Goal: Entertainment & Leisure: Consume media (video, audio)

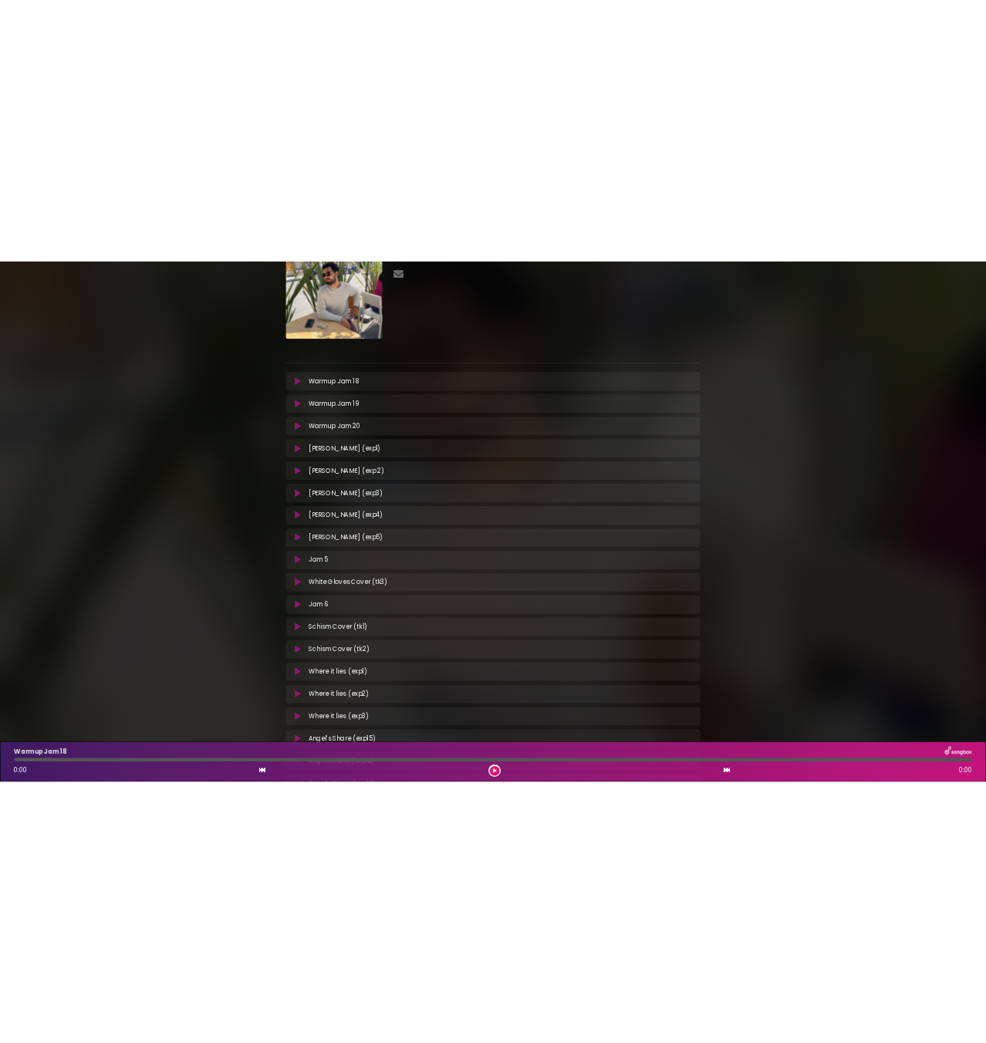
scroll to position [232, 0]
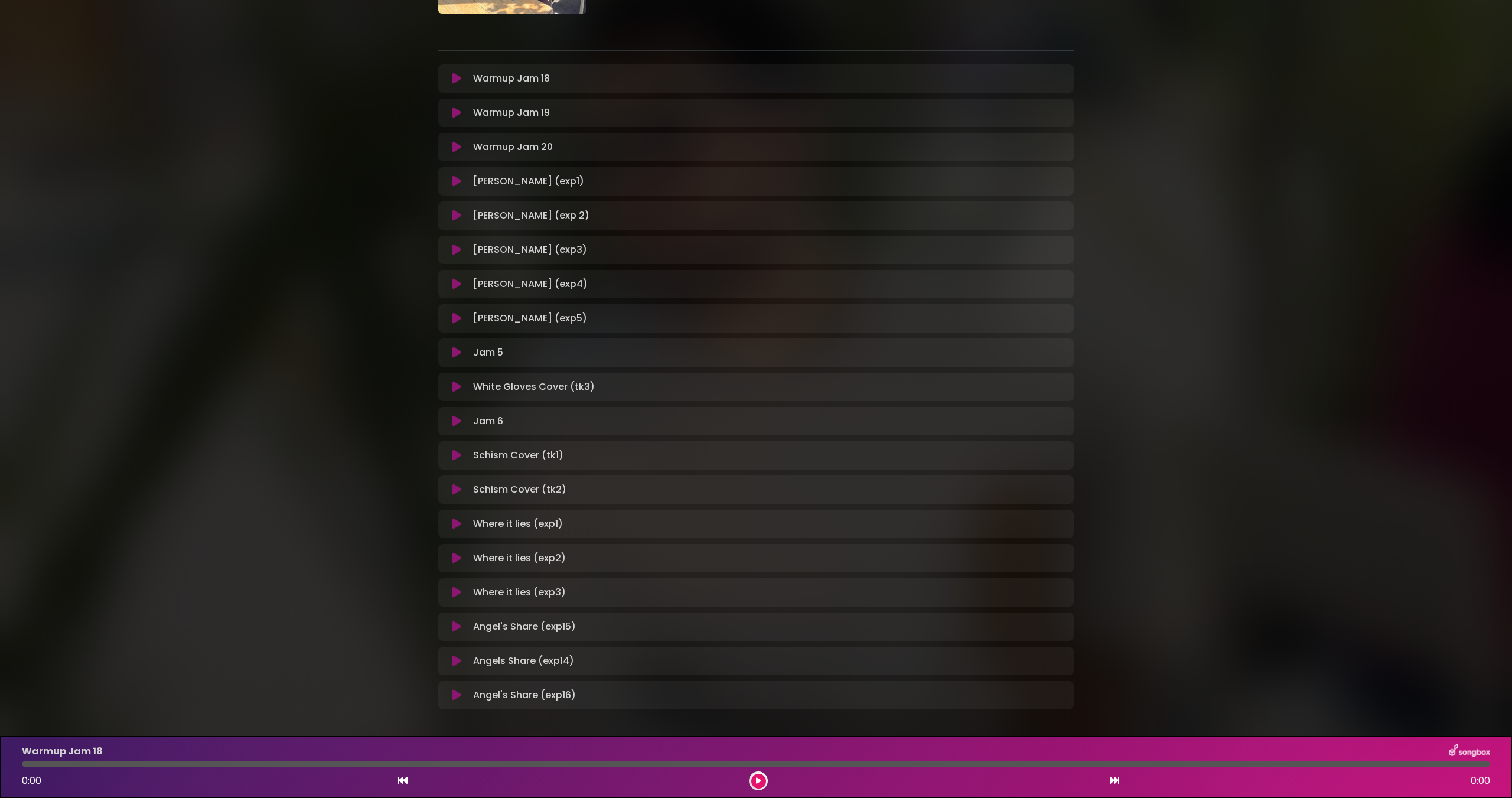
click at [455, 529] on icon at bounding box center [457, 523] width 9 height 11
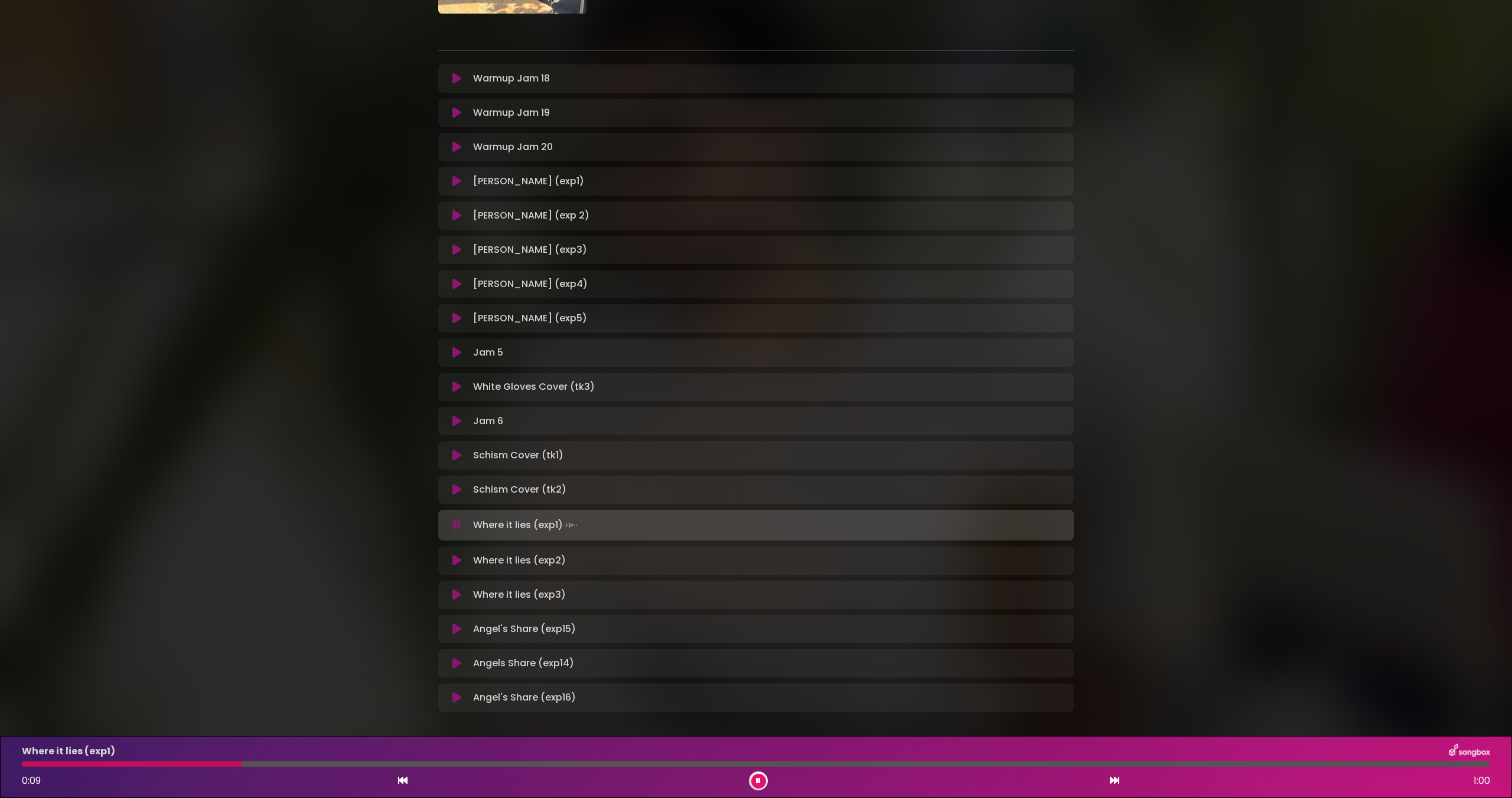
click at [372, 764] on div at bounding box center [756, 764] width 1468 height 5
click at [590, 765] on div at bounding box center [756, 764] width 1468 height 5
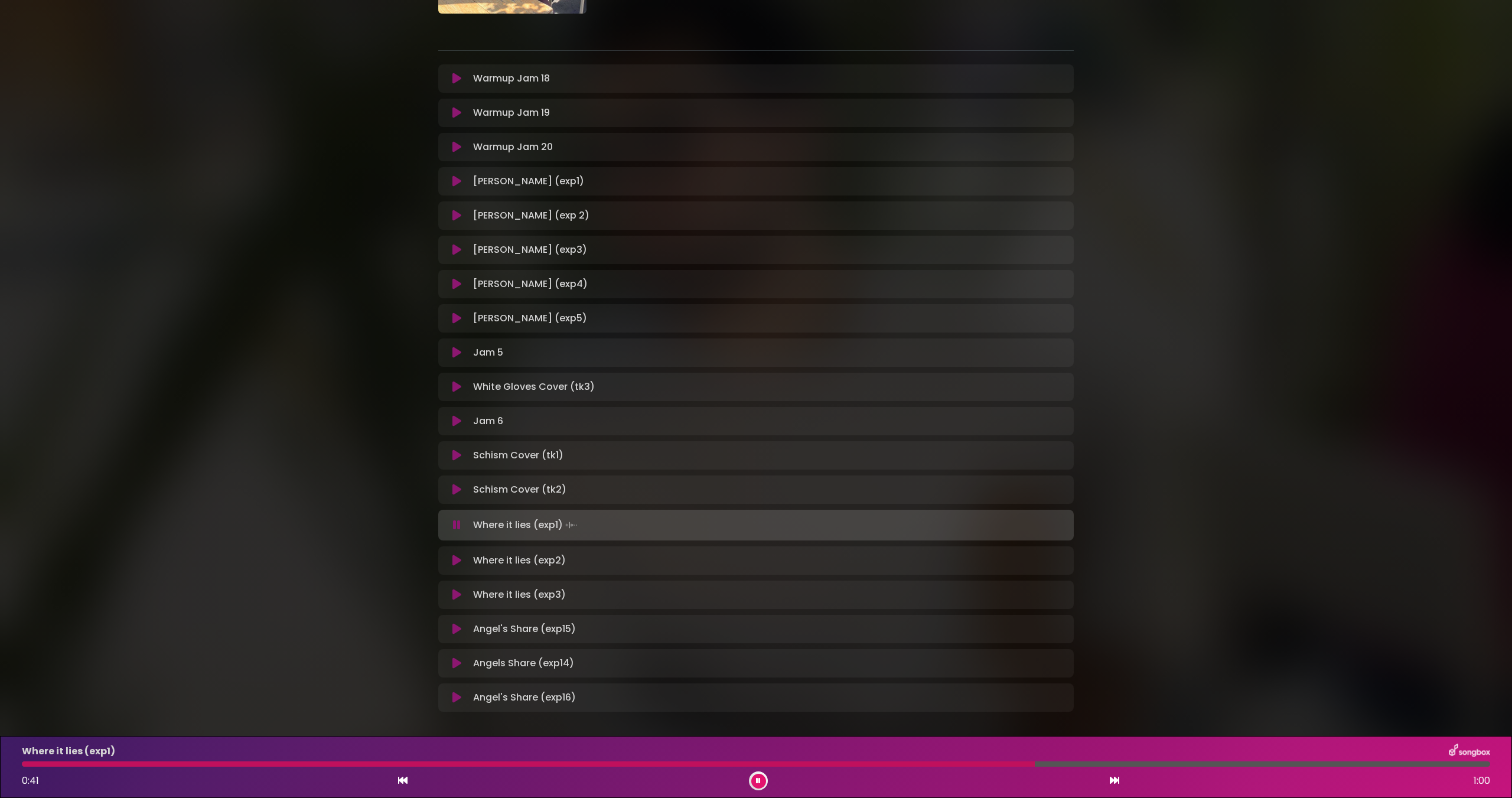
click at [1183, 764] on div at bounding box center [756, 764] width 1468 height 5
click at [358, 558] on div "The Jagbags_SSC_[DATE]" at bounding box center [756, 284] width 1512 height 894
click at [451, 562] on button at bounding box center [457, 560] width 23 height 11
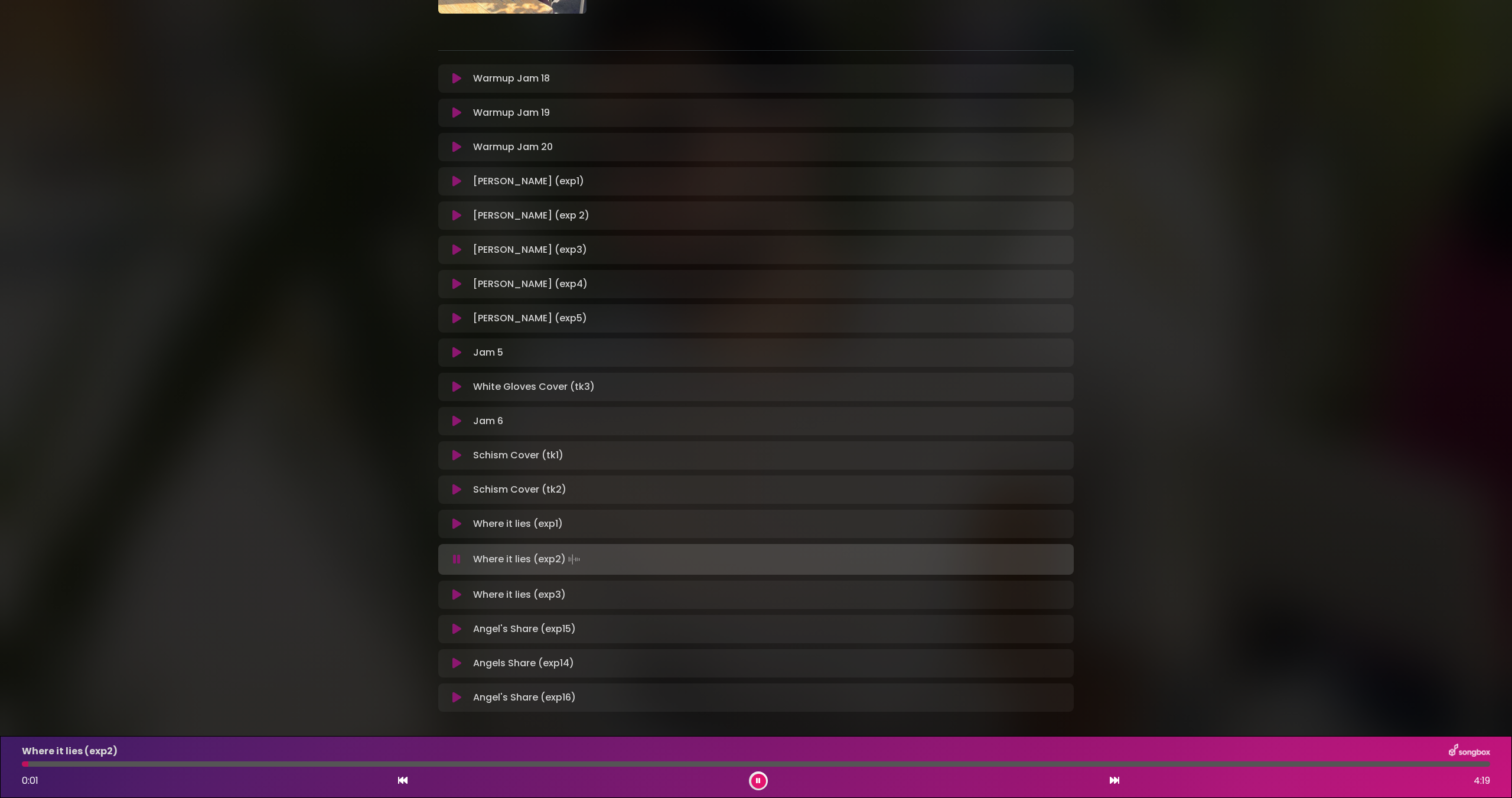
click at [200, 764] on div at bounding box center [756, 764] width 1468 height 5
click at [390, 767] on div "Where it lies (exp2) 0:33 4:19" at bounding box center [755, 767] width 1482 height 47
click at [503, 764] on div at bounding box center [756, 764] width 1468 height 5
click at [672, 763] on div at bounding box center [756, 764] width 1468 height 5
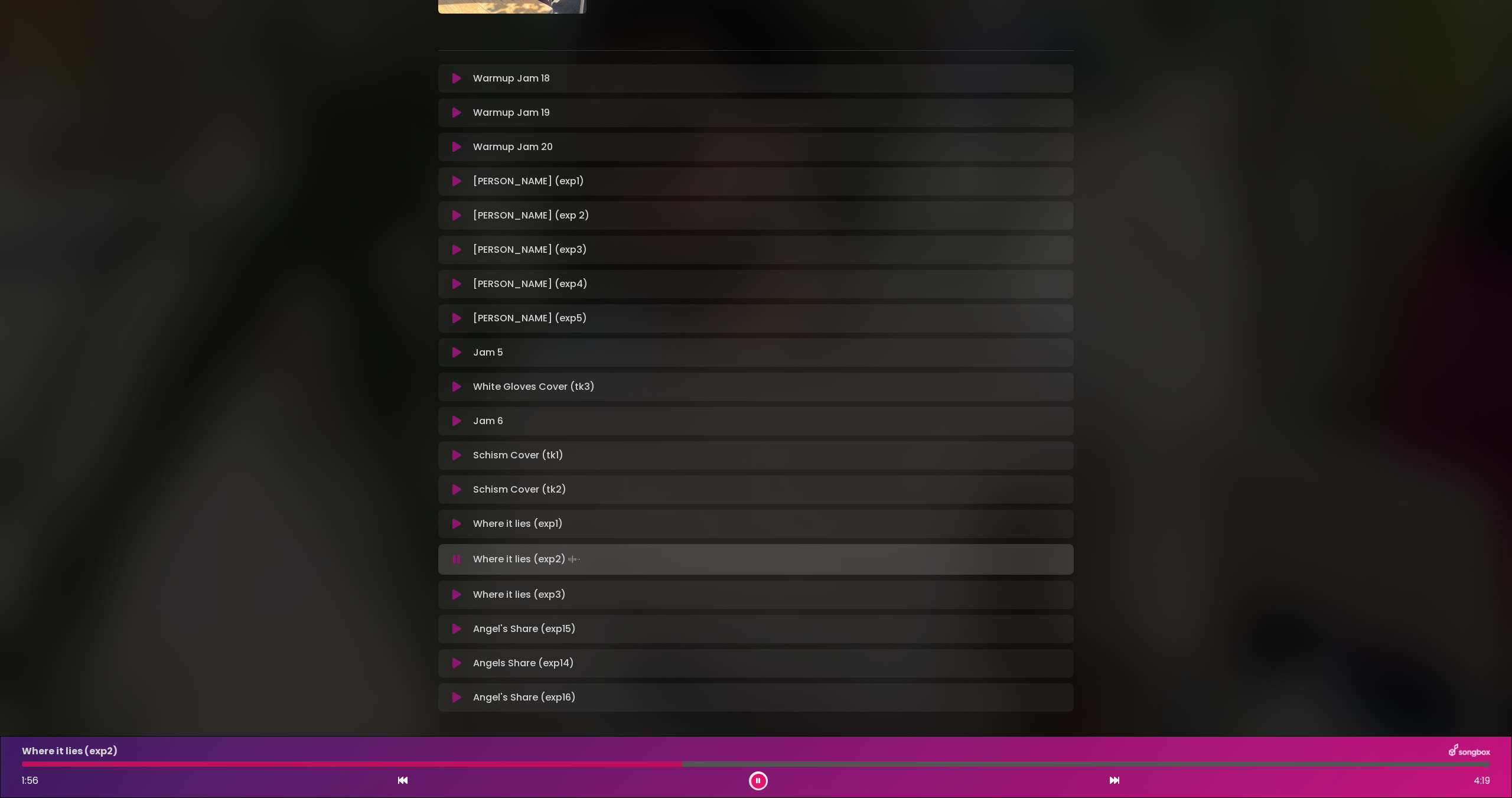
click at [927, 764] on div at bounding box center [756, 764] width 1468 height 5
click at [1175, 762] on div at bounding box center [756, 764] width 1468 height 5
click at [454, 599] on icon at bounding box center [457, 594] width 9 height 11
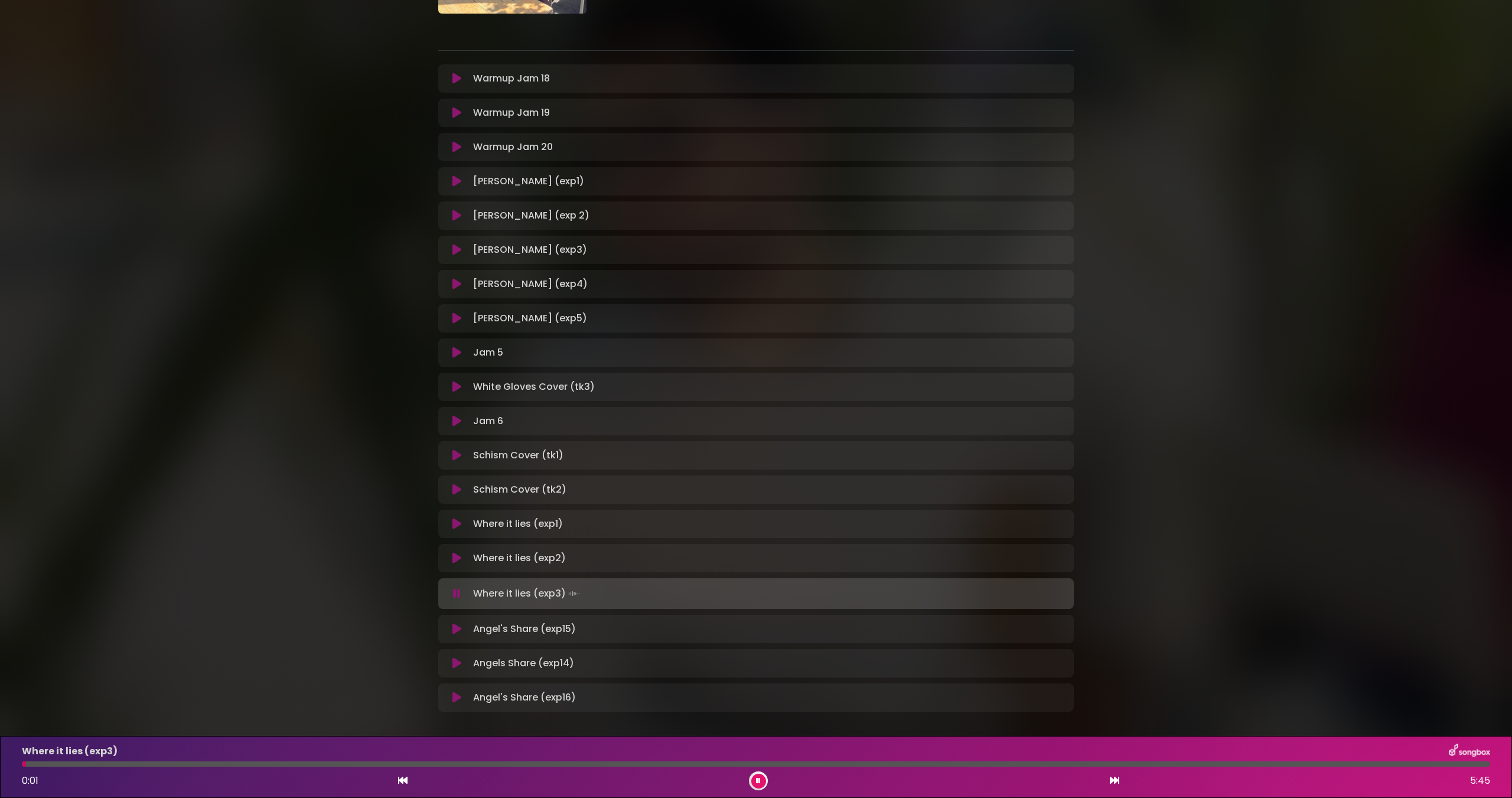
click at [424, 767] on div "Where it lies (exp3) 0:01 5:45" at bounding box center [755, 767] width 1482 height 47
click at [327, 766] on div at bounding box center [756, 764] width 1468 height 5
click at [572, 764] on div at bounding box center [756, 764] width 1468 height 5
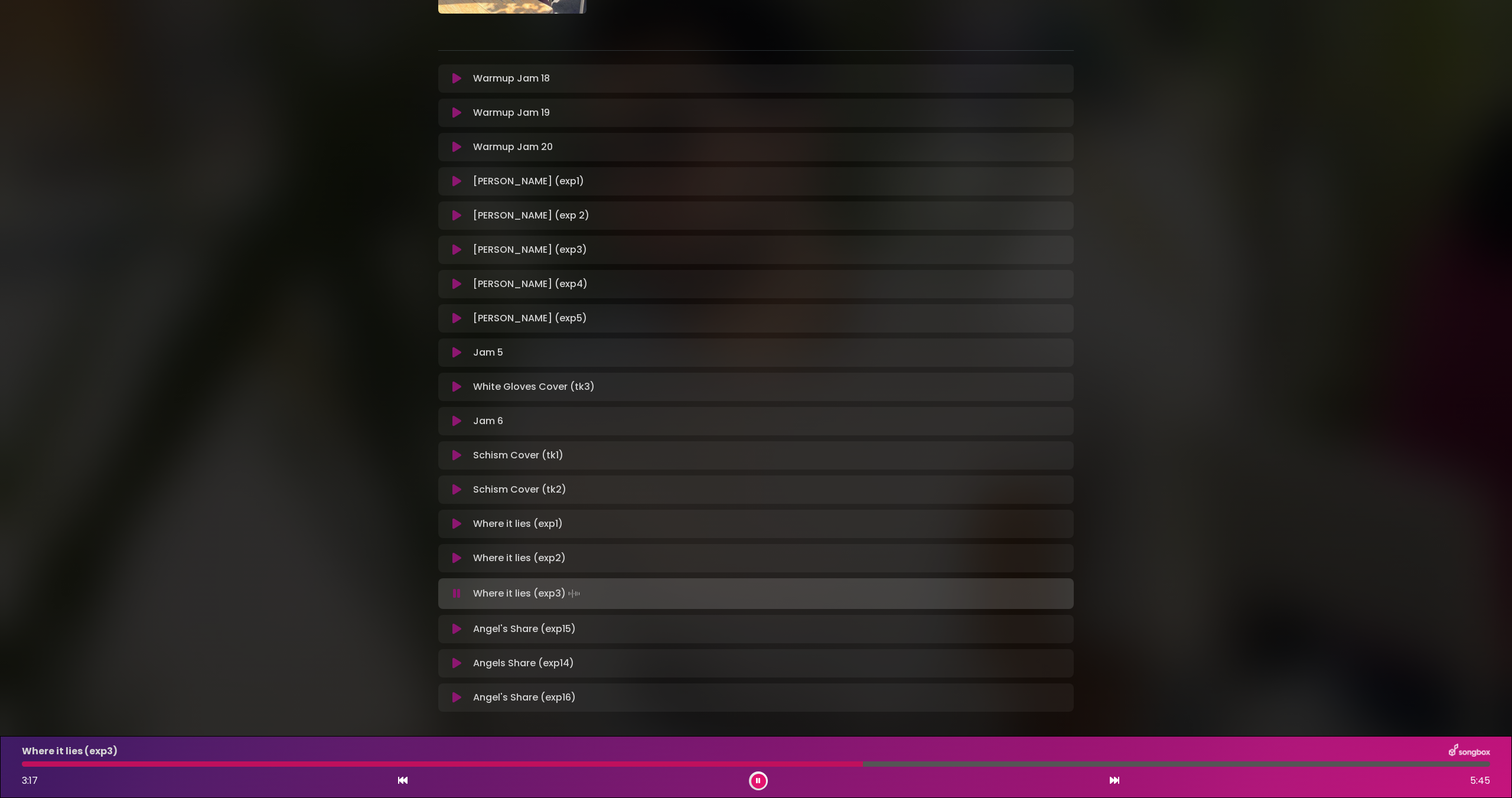
click at [456, 172] on div "[PERSON_NAME] (exp1) Loading Track... Your Feedback" at bounding box center [756, 181] width 635 height 28
click at [454, 178] on icon at bounding box center [457, 181] width 9 height 11
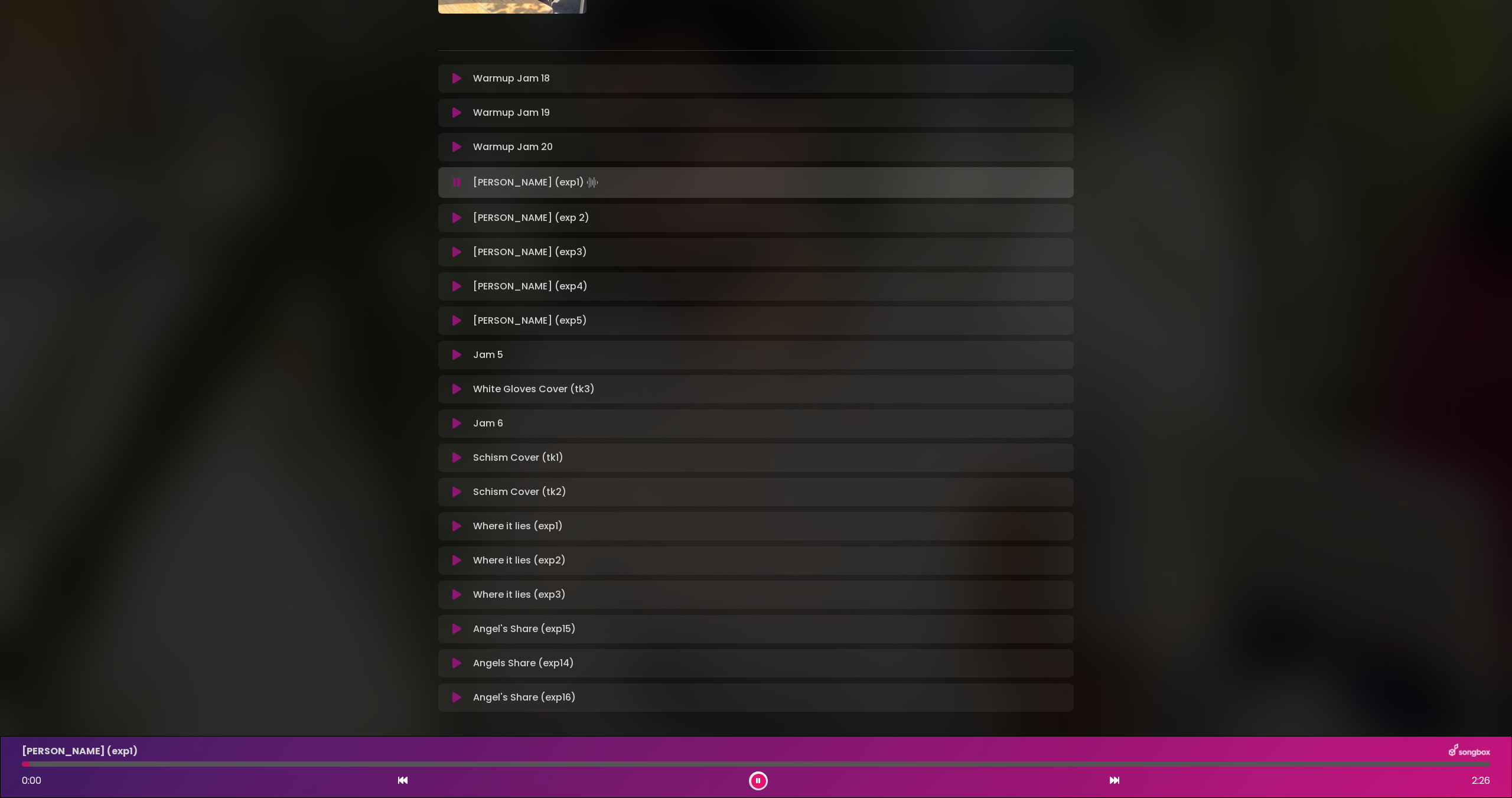
click at [78, 765] on div at bounding box center [756, 764] width 1468 height 5
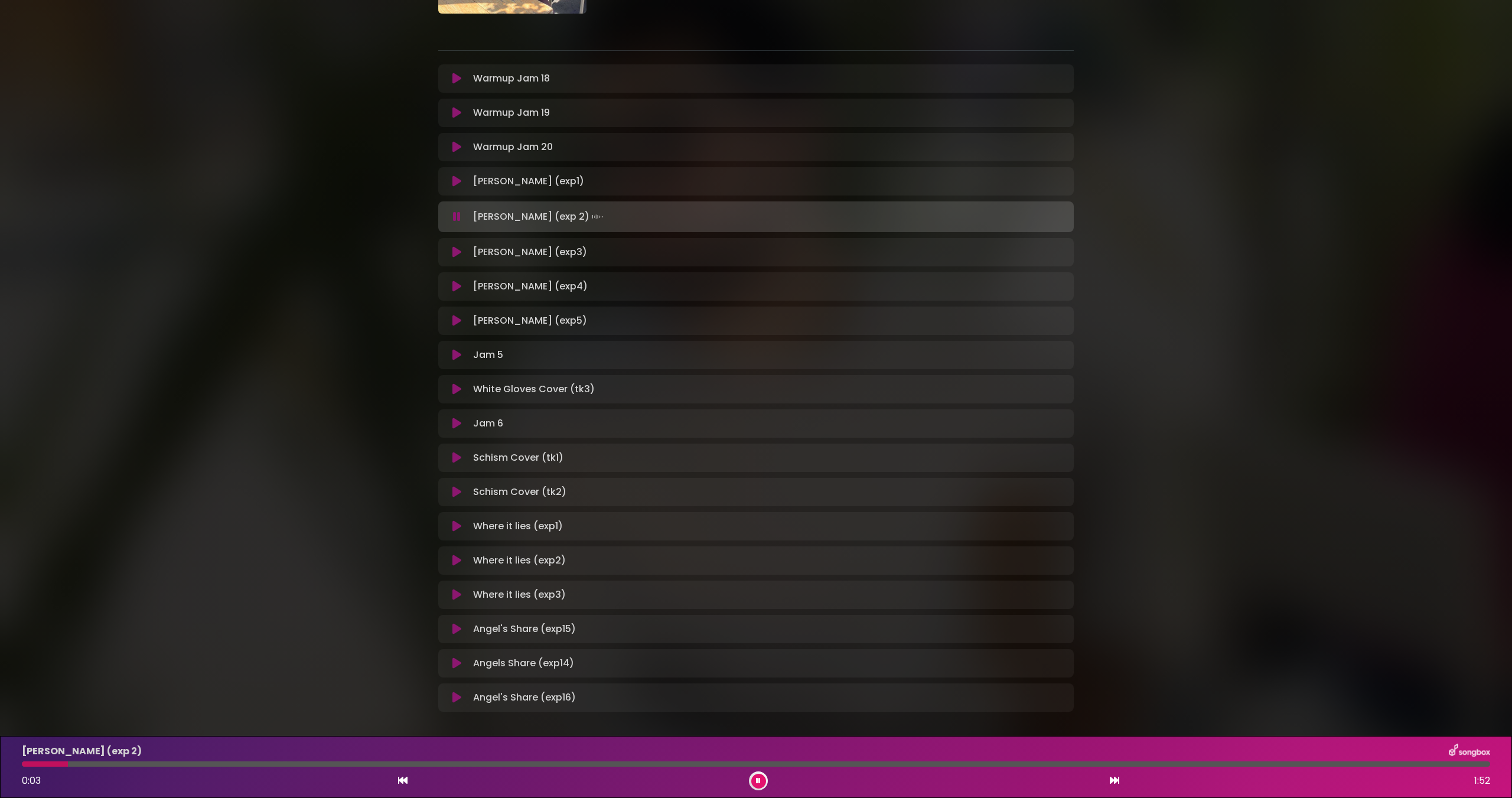
click at [281, 767] on div "[PERSON_NAME] (exp 2) 0:03 1:52" at bounding box center [755, 767] width 1482 height 47
click at [287, 764] on div at bounding box center [756, 764] width 1468 height 5
click at [327, 764] on div at bounding box center [241, 764] width 438 height 5
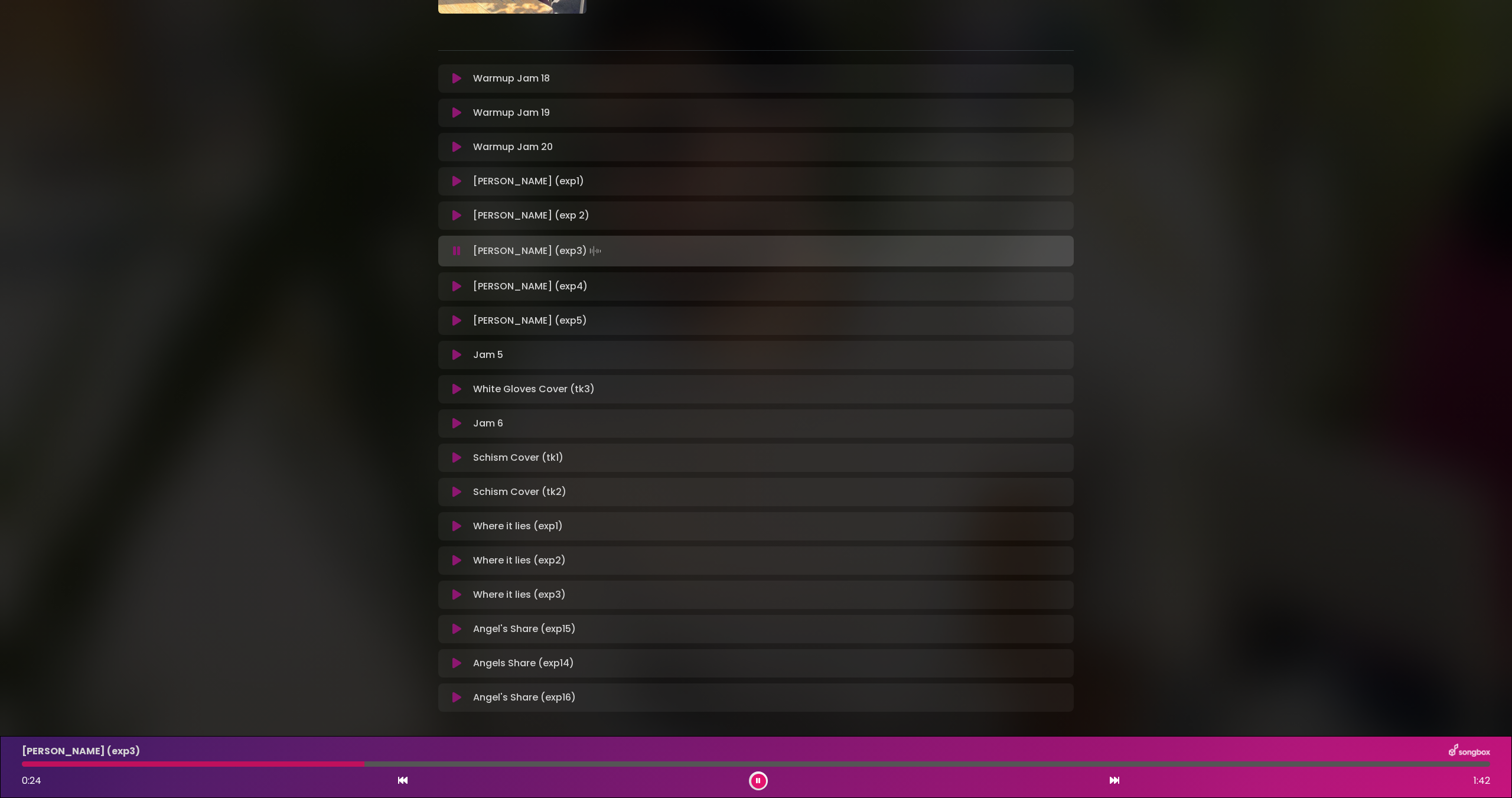
click at [456, 73] on icon at bounding box center [457, 78] width 9 height 11
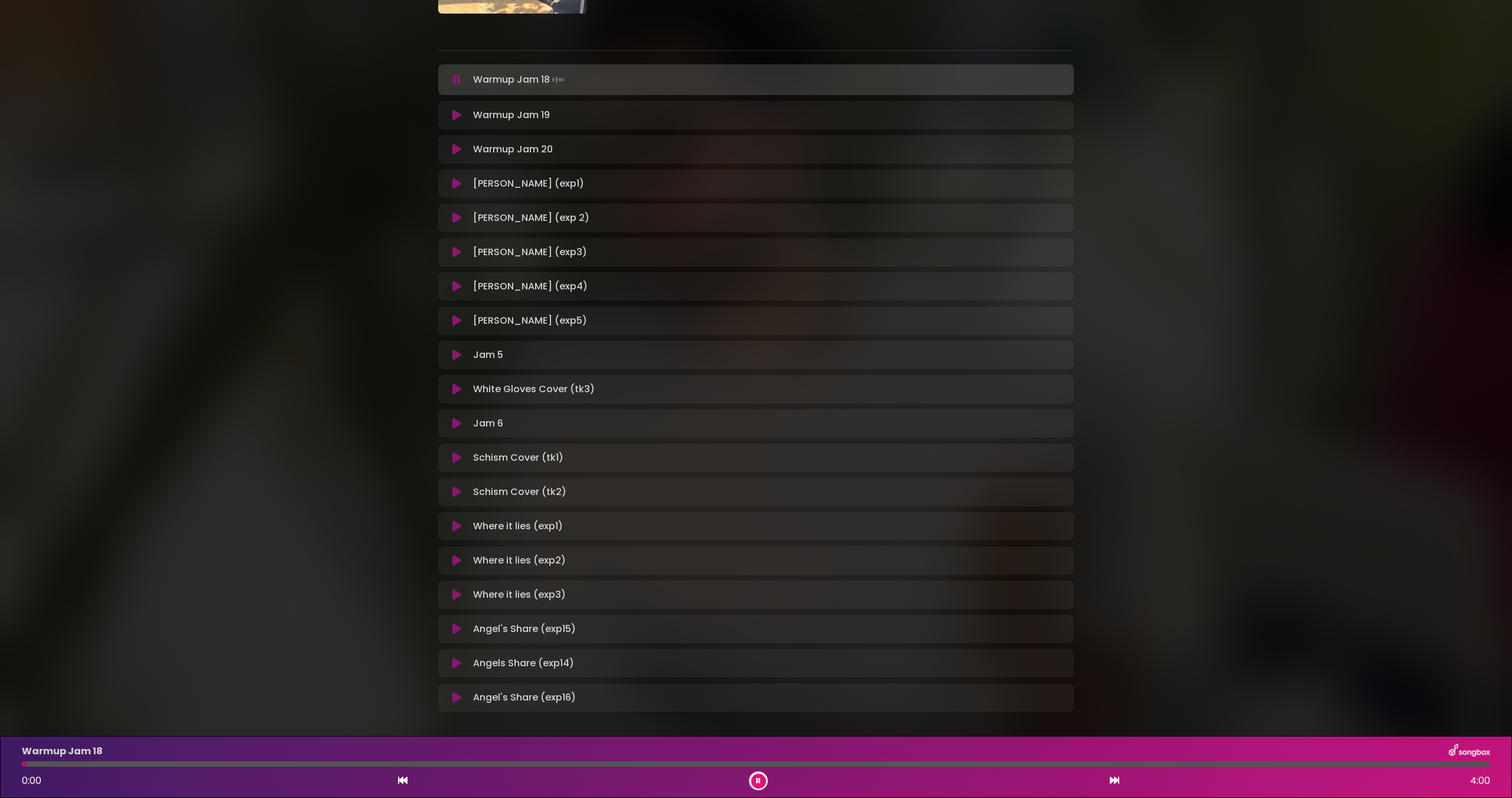
click at [268, 770] on div "Warmup Jam 18 0:00 4:00" at bounding box center [755, 767] width 1482 height 47
click at [305, 766] on div "Warmup Jam 18 0:01 4:00" at bounding box center [755, 767] width 1482 height 47
click at [506, 767] on div "Warmup Jam 18 0:02 4:00" at bounding box center [755, 767] width 1482 height 47
click at [510, 764] on div at bounding box center [756, 764] width 1468 height 5
click at [860, 768] on div "Warmup Jam 18 1:22 4:00" at bounding box center [755, 767] width 1482 height 47
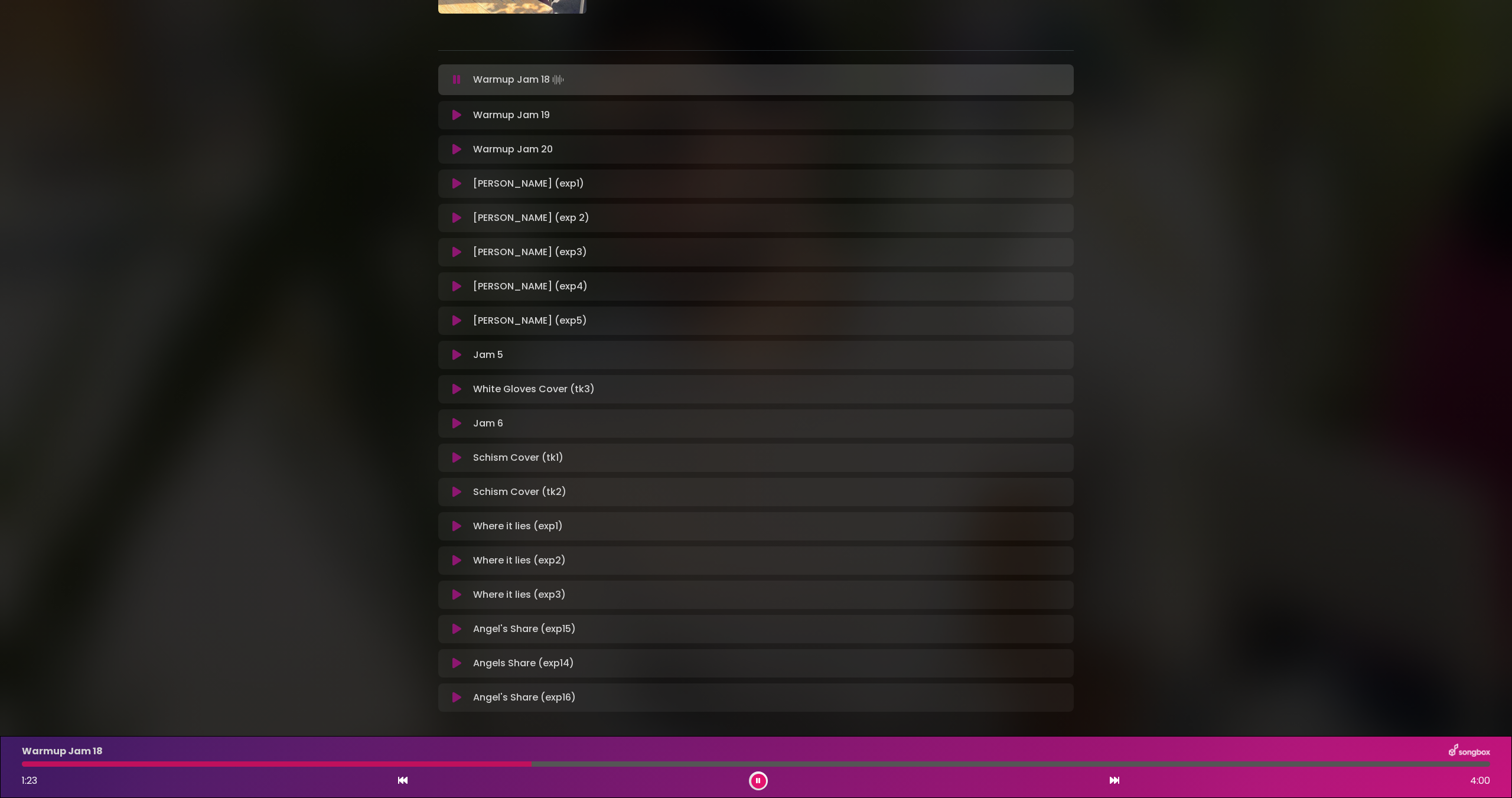
click at [925, 764] on div at bounding box center [756, 764] width 1468 height 5
click at [452, 115] on icon at bounding box center [457, 115] width 9 height 11
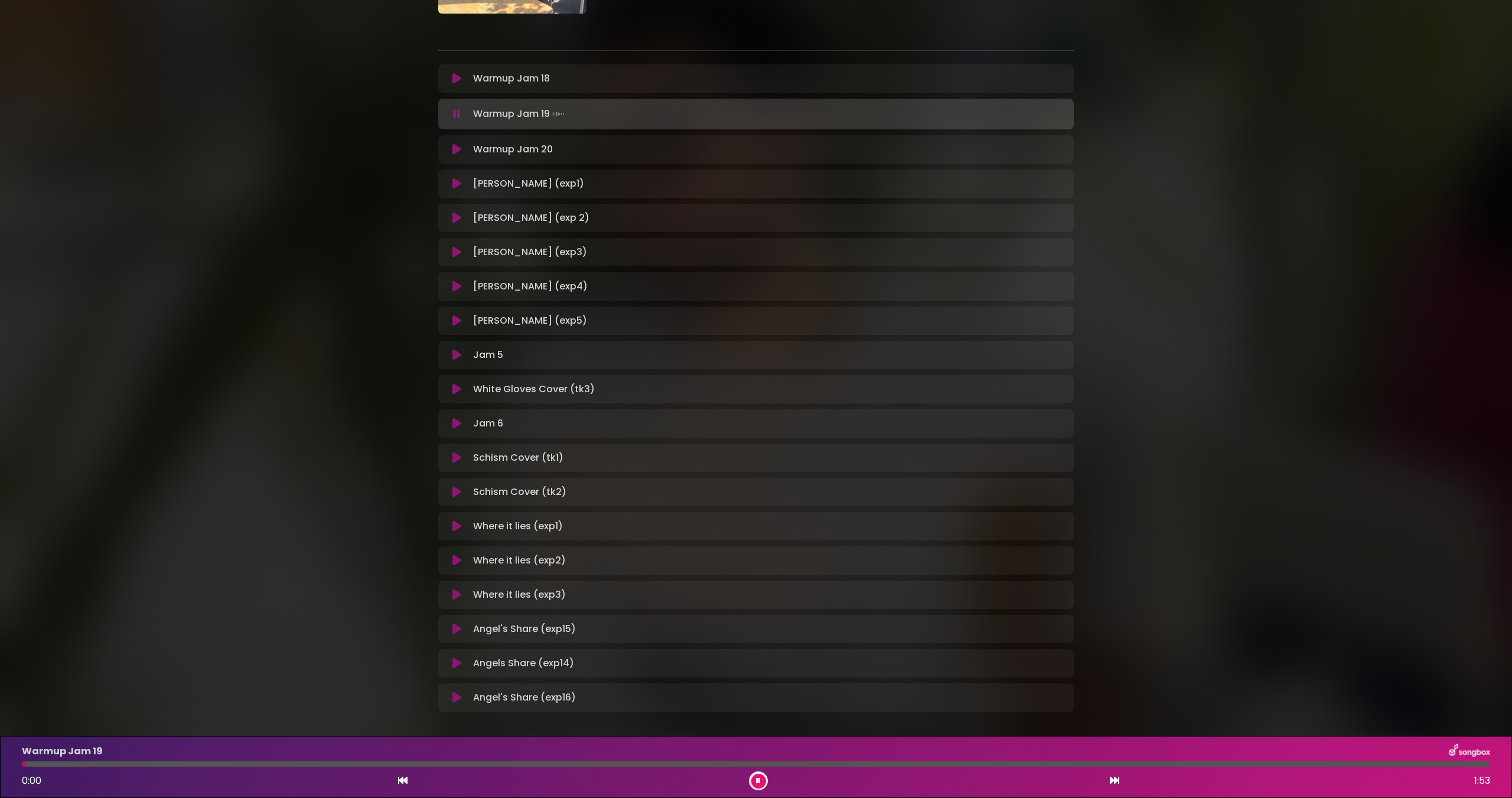
click at [547, 767] on div "Warmup Jam 19 0:00 1:53" at bounding box center [755, 767] width 1482 height 47
click at [547, 767] on div "Warmup Jam 19 0:01 1:53" at bounding box center [755, 767] width 1482 height 47
click at [549, 764] on div at bounding box center [756, 764] width 1468 height 5
click at [456, 148] on icon at bounding box center [457, 149] width 9 height 11
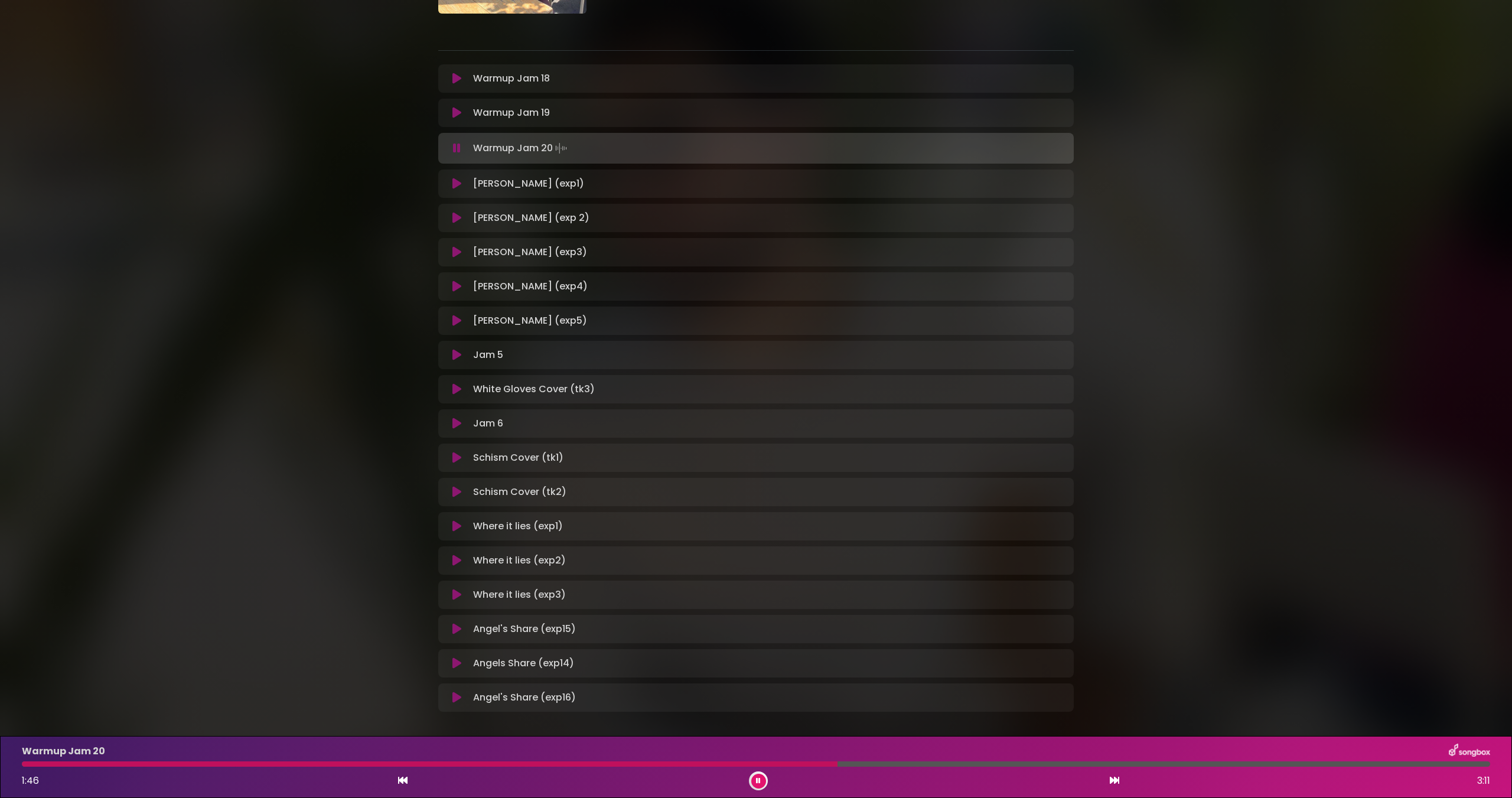
click at [837, 764] on div at bounding box center [756, 764] width 1468 height 5
click at [454, 428] on icon at bounding box center [457, 423] width 9 height 11
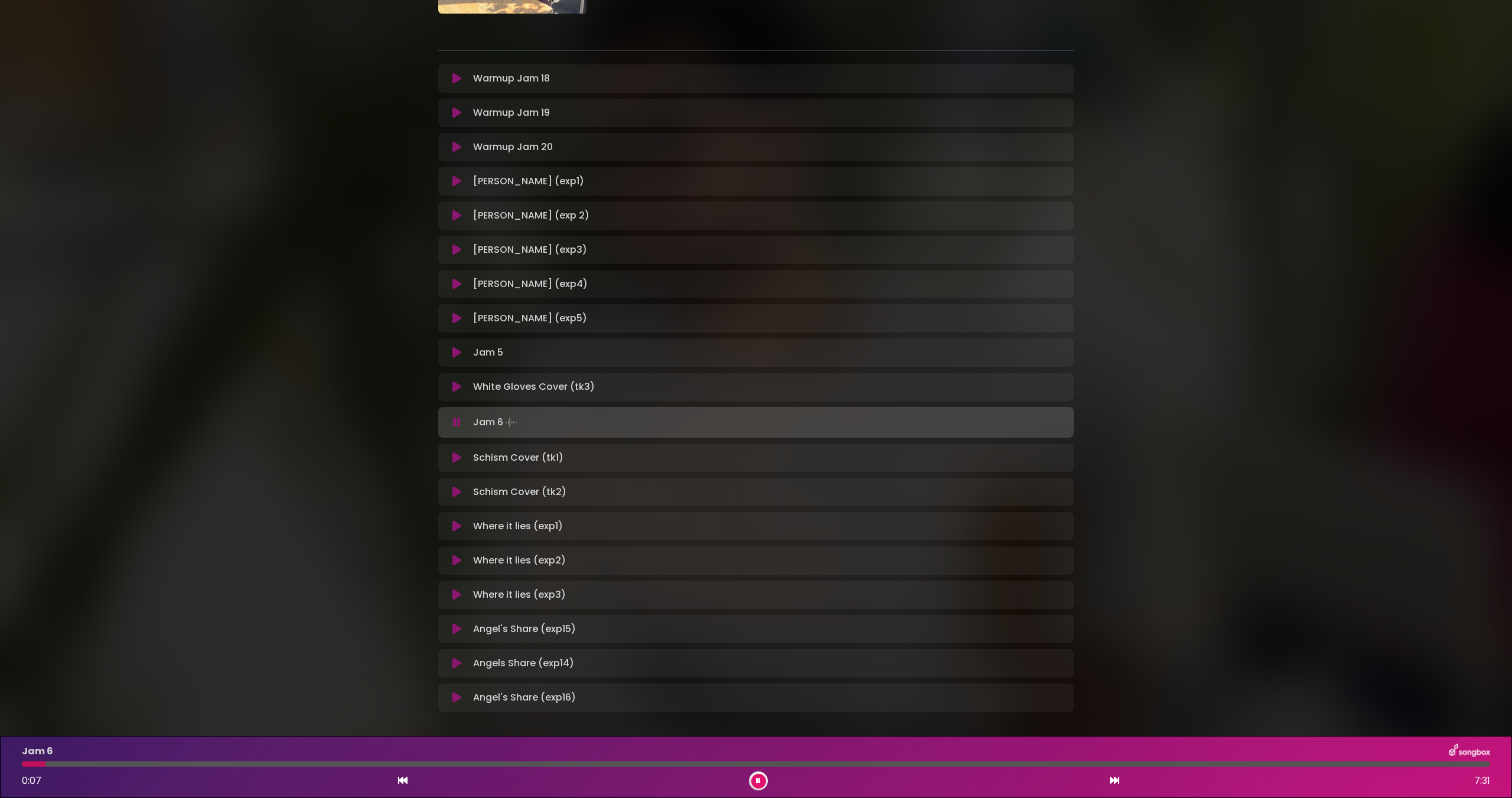
click at [563, 766] on div at bounding box center [756, 764] width 1468 height 5
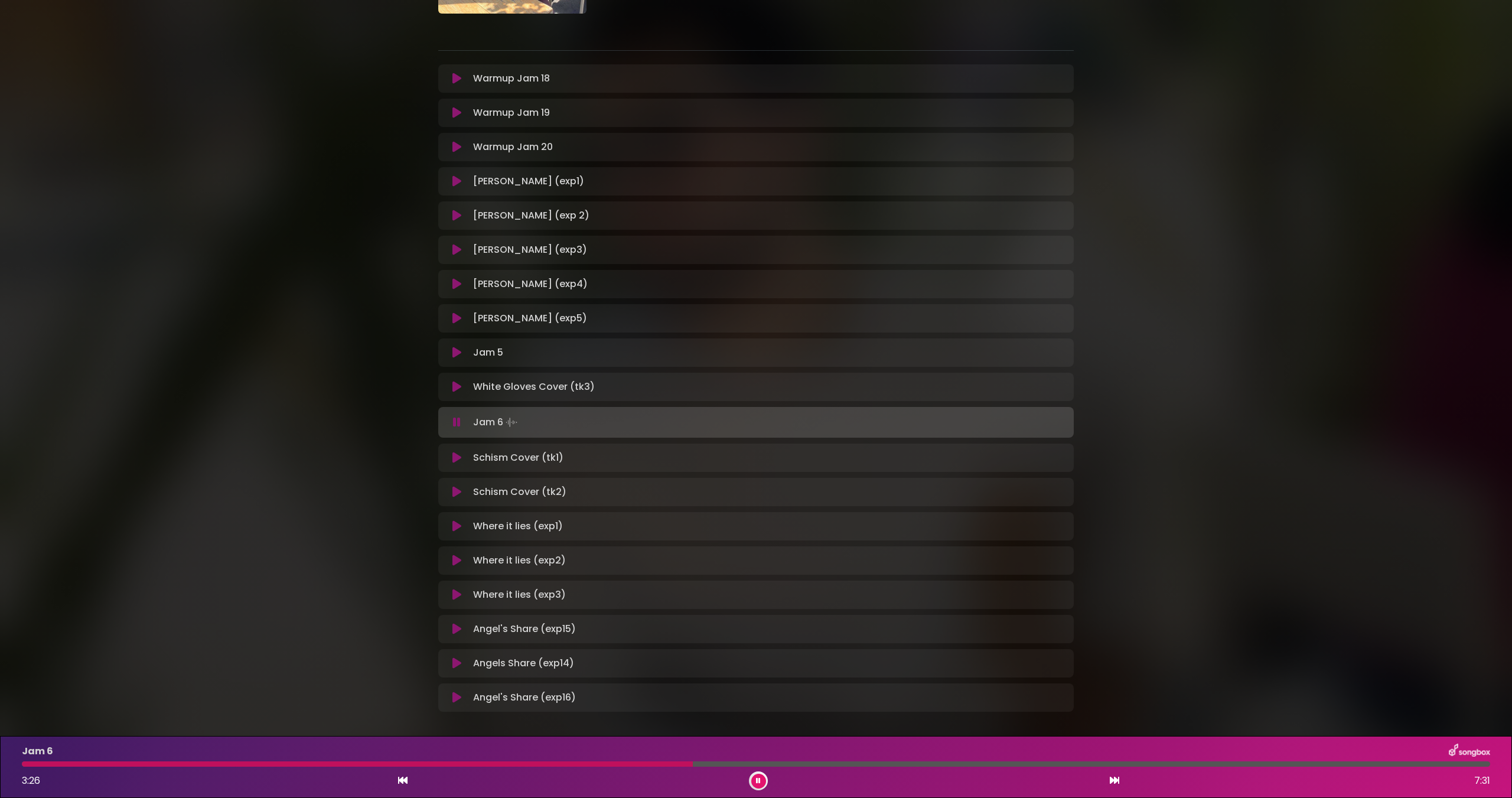
click at [863, 766] on div at bounding box center [756, 764] width 1468 height 5
click at [1115, 762] on div at bounding box center [756, 764] width 1468 height 5
click at [462, 351] on button at bounding box center [457, 352] width 23 height 11
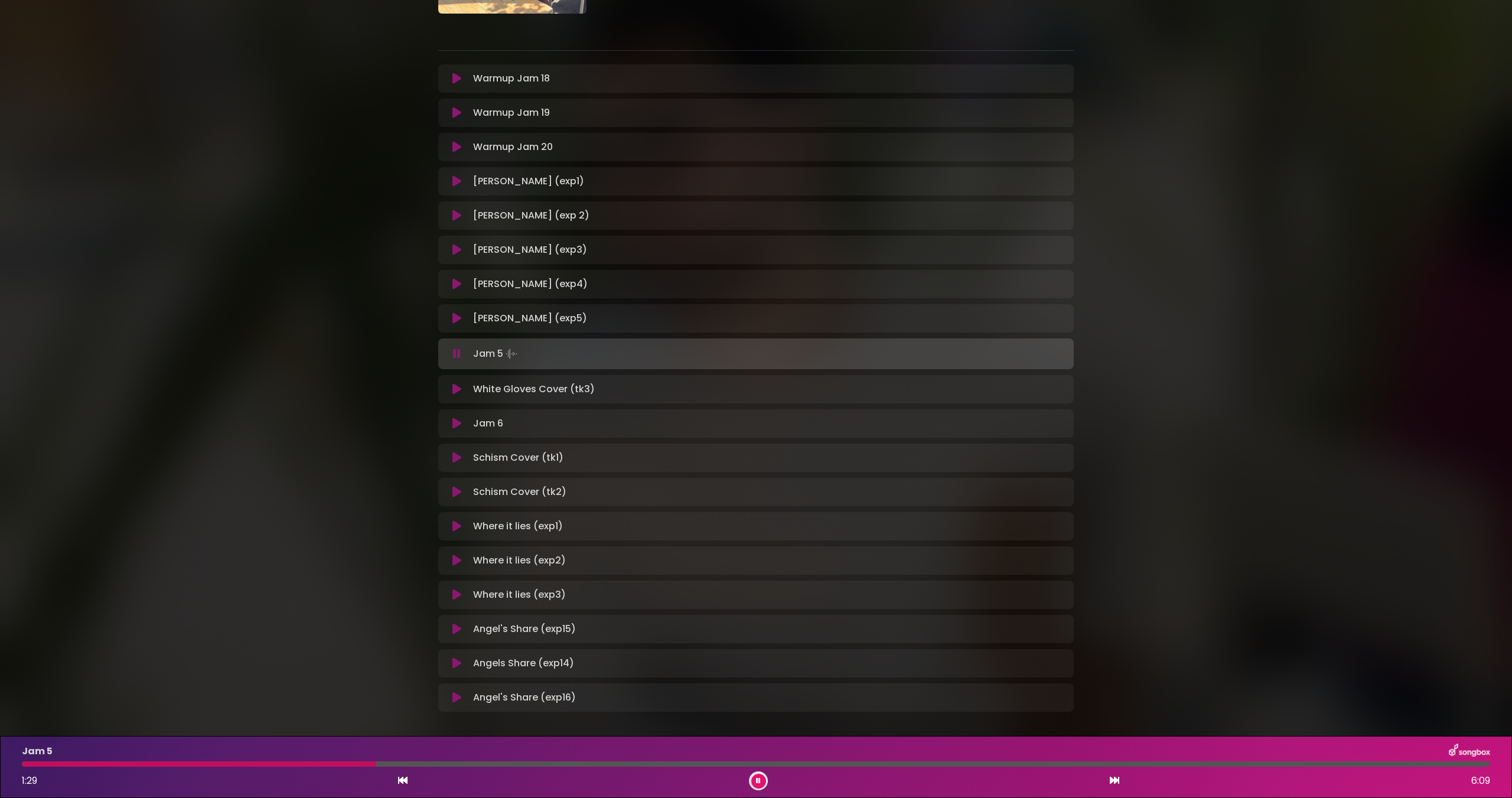
click at [376, 764] on div at bounding box center [756, 764] width 1468 height 5
click at [560, 766] on div at bounding box center [756, 764] width 1468 height 5
click at [728, 764] on div at bounding box center [756, 764] width 1468 height 5
click at [887, 764] on div at bounding box center [756, 764] width 1468 height 5
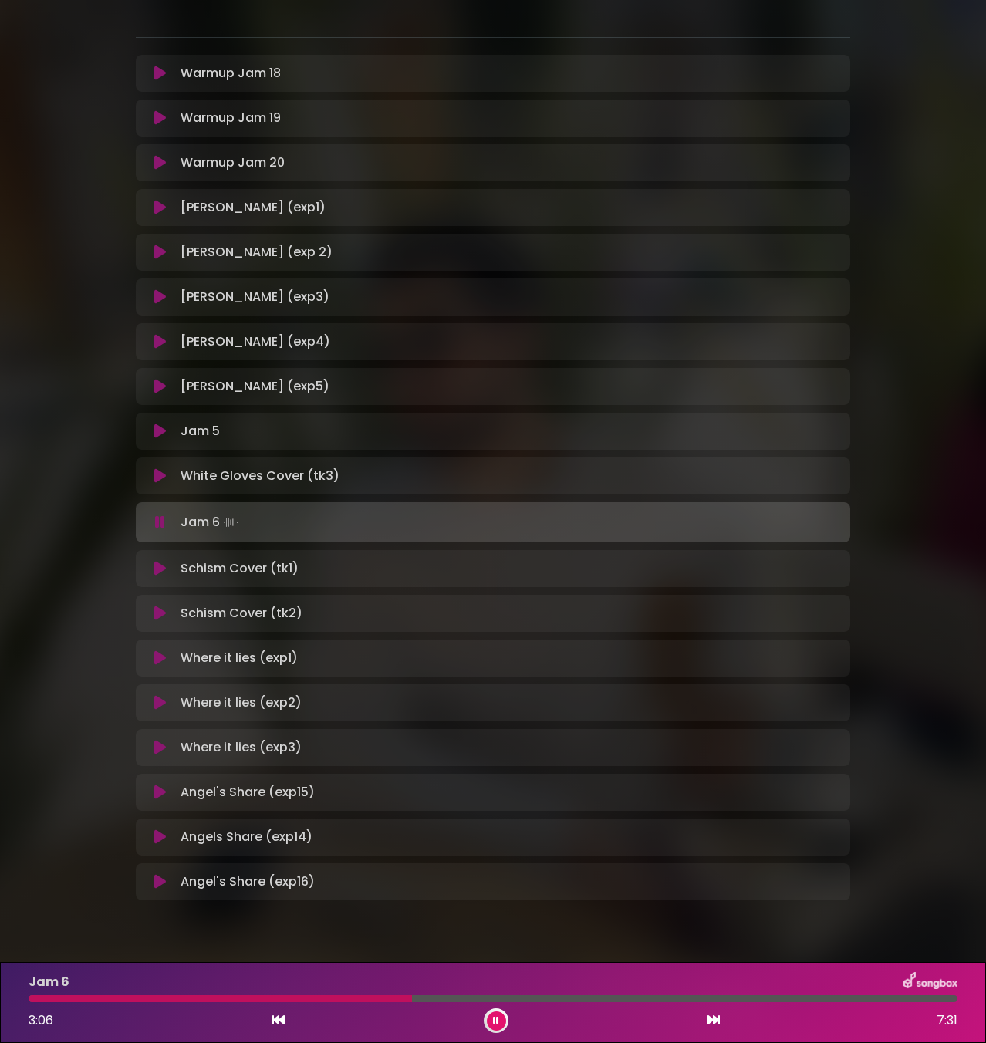
click at [387, 997] on div at bounding box center [221, 999] width 384 height 7
click at [391, 1005] on div "Jam 6 3:04 7:31" at bounding box center [493, 1002] width 948 height 61
click at [389, 1003] on div "Jam 6 3:04 7:31" at bounding box center [493, 1002] width 948 height 61
click at [387, 1003] on div "Jam 6 3:05 7:31" at bounding box center [493, 1002] width 948 height 61
click at [382, 990] on div "Jam 6" at bounding box center [493, 982] width 948 height 20
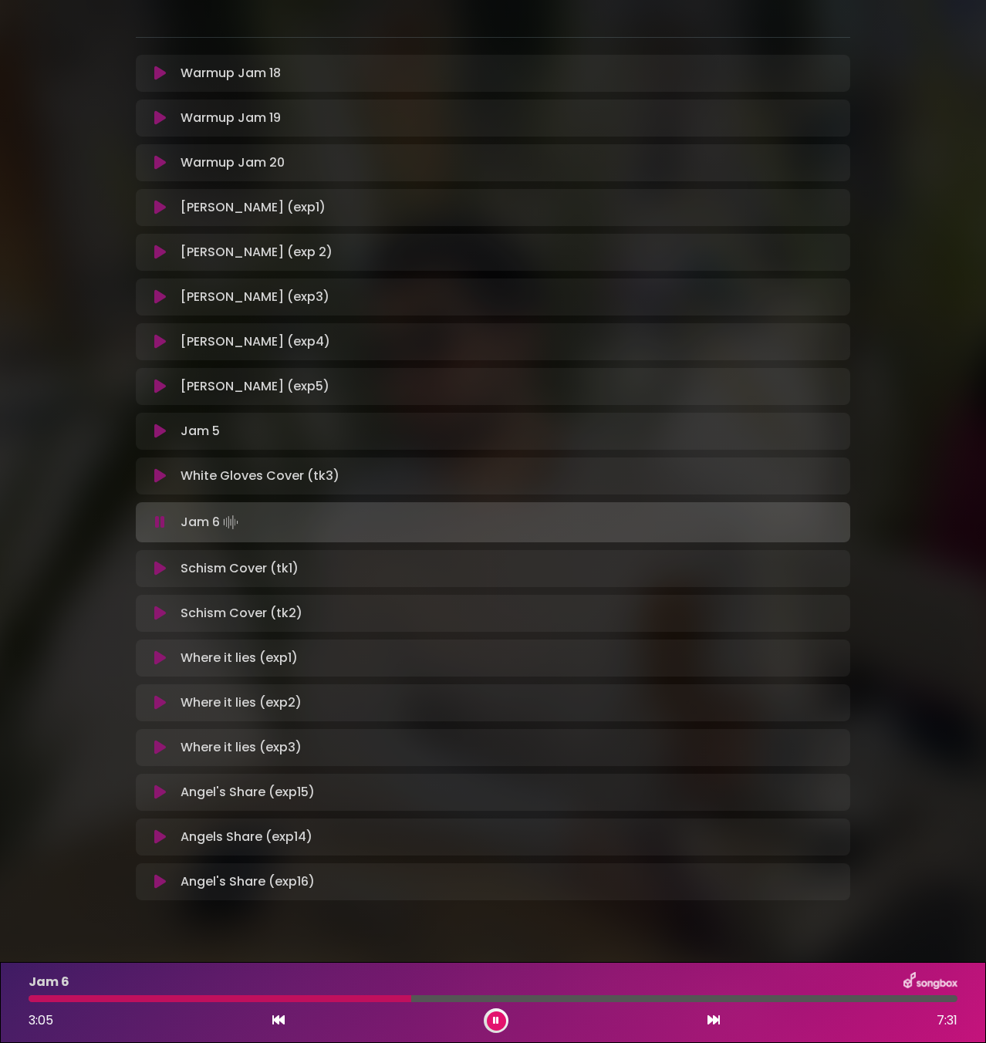
click at [384, 996] on div at bounding box center [220, 999] width 383 height 7
click at [482, 998] on div at bounding box center [493, 999] width 929 height 7
click at [545, 996] on div at bounding box center [493, 999] width 929 height 7
click at [613, 1004] on div "Jam 6 4:15 7:31" at bounding box center [493, 1002] width 948 height 61
click at [619, 1000] on div at bounding box center [493, 999] width 929 height 7
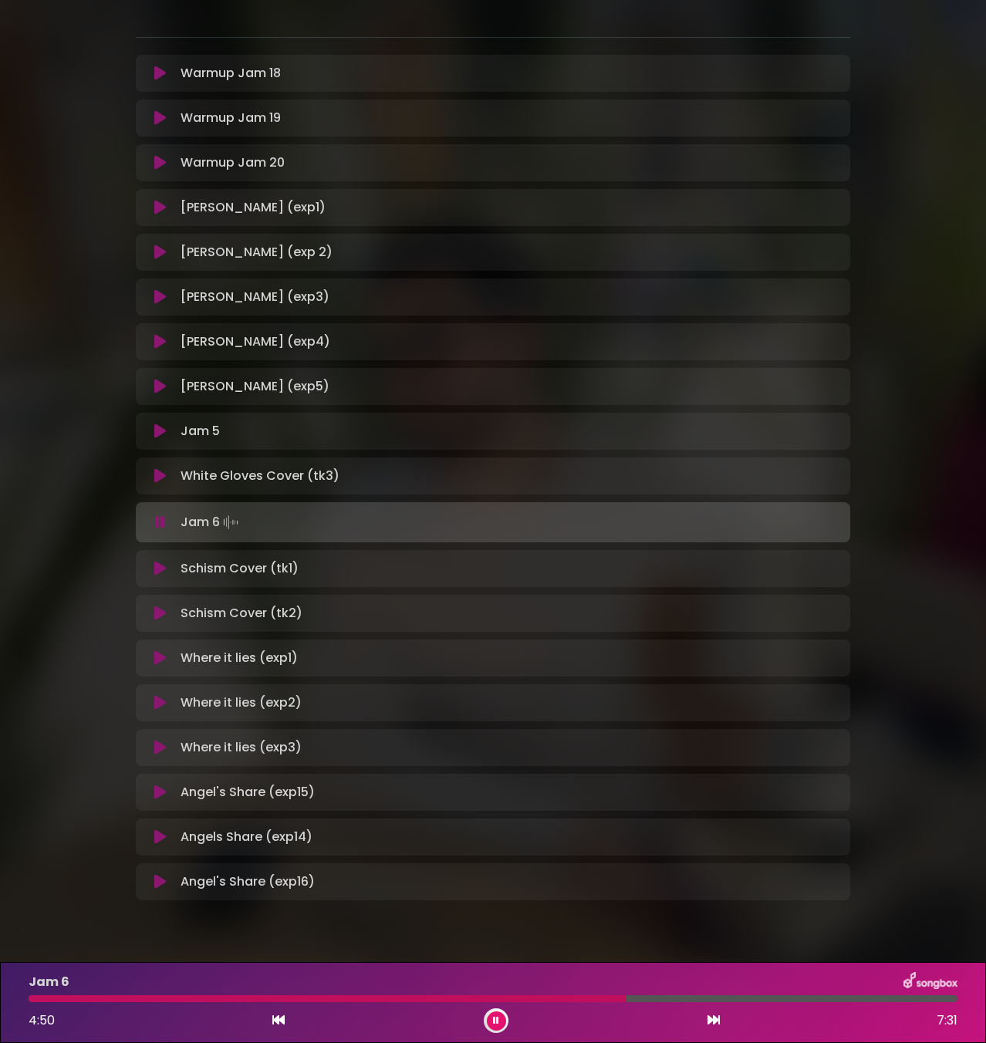
click at [697, 998] on div at bounding box center [493, 999] width 929 height 7
click at [795, 1001] on div at bounding box center [493, 999] width 929 height 7
click at [911, 999] on div at bounding box center [489, 999] width 920 height 7
click at [866, 998] on div at bounding box center [473, 999] width 889 height 7
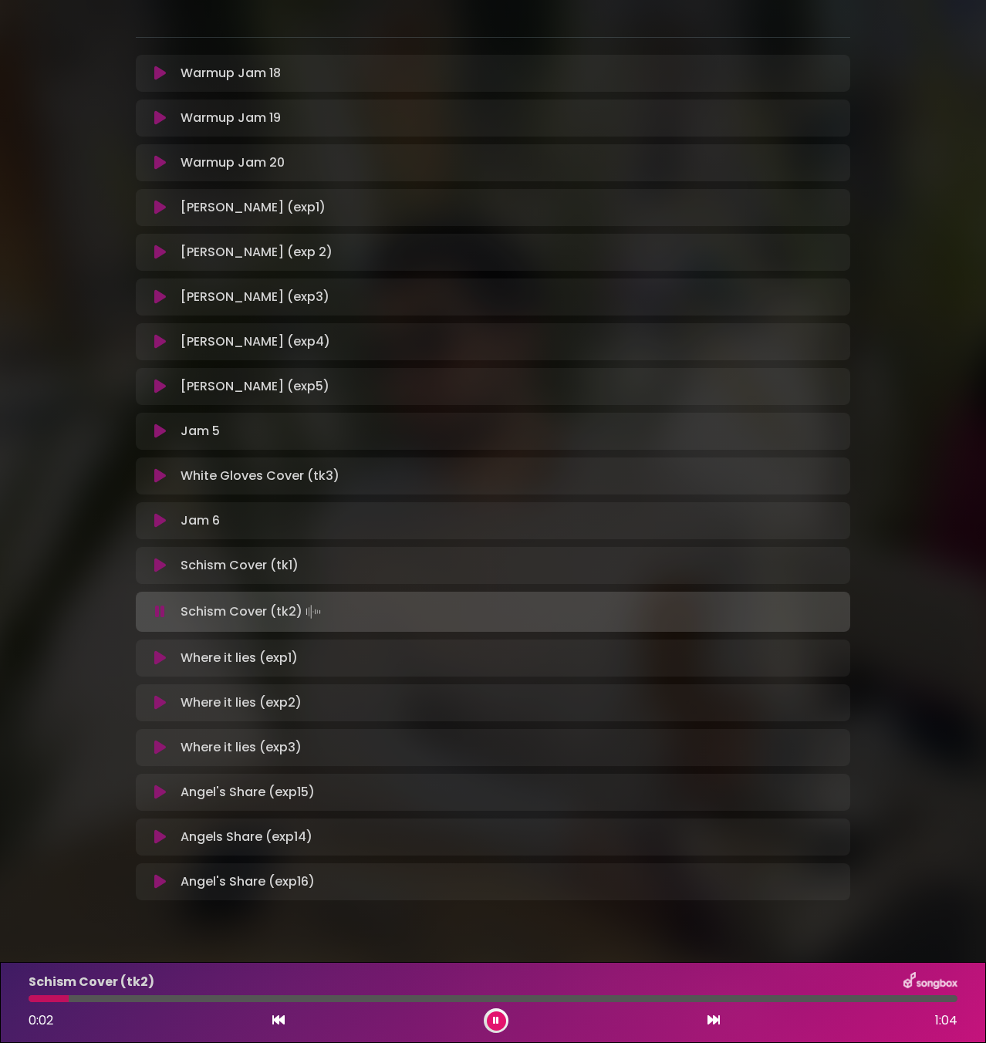
click at [296, 1003] on div "Schism Cover (tk2) 0:02 1:04" at bounding box center [493, 1002] width 948 height 61
click at [289, 1000] on div at bounding box center [493, 999] width 929 height 7
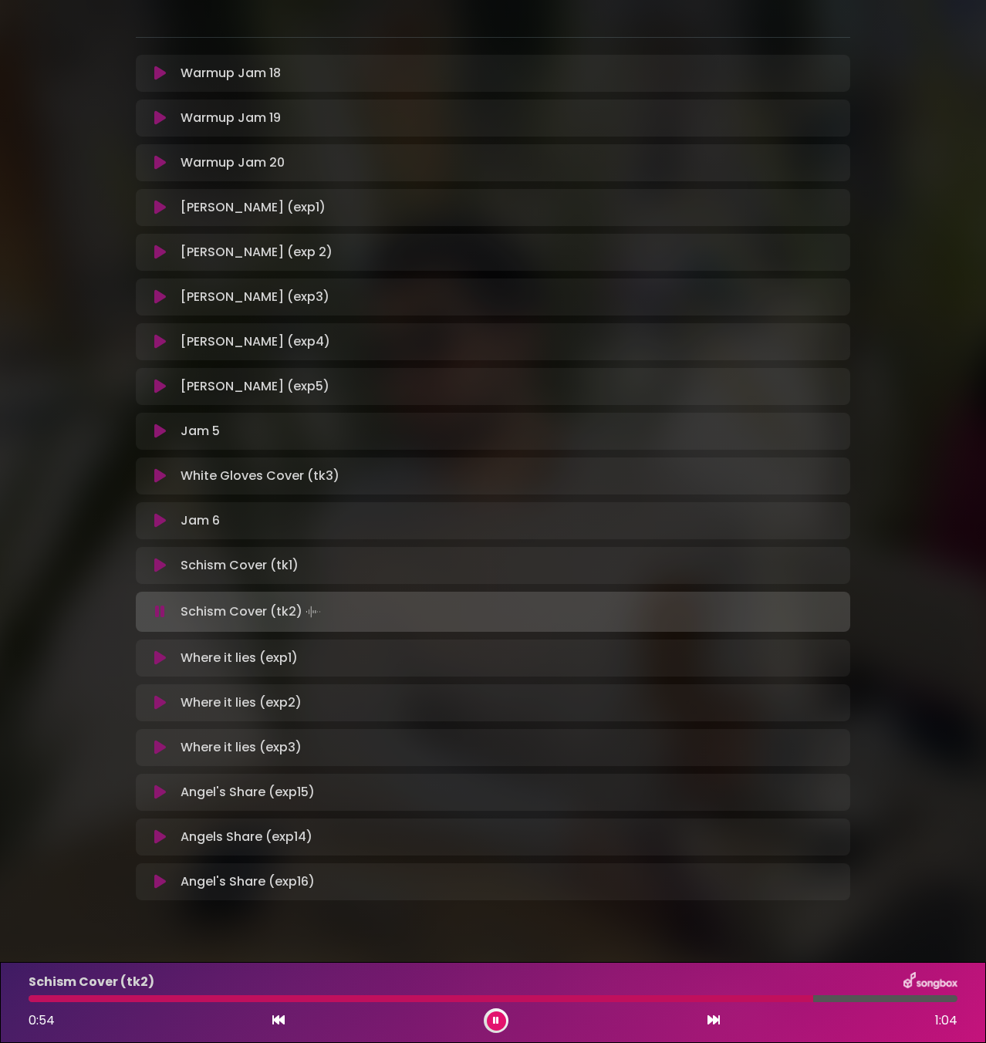
click at [157, 656] on icon at bounding box center [160, 658] width 12 height 15
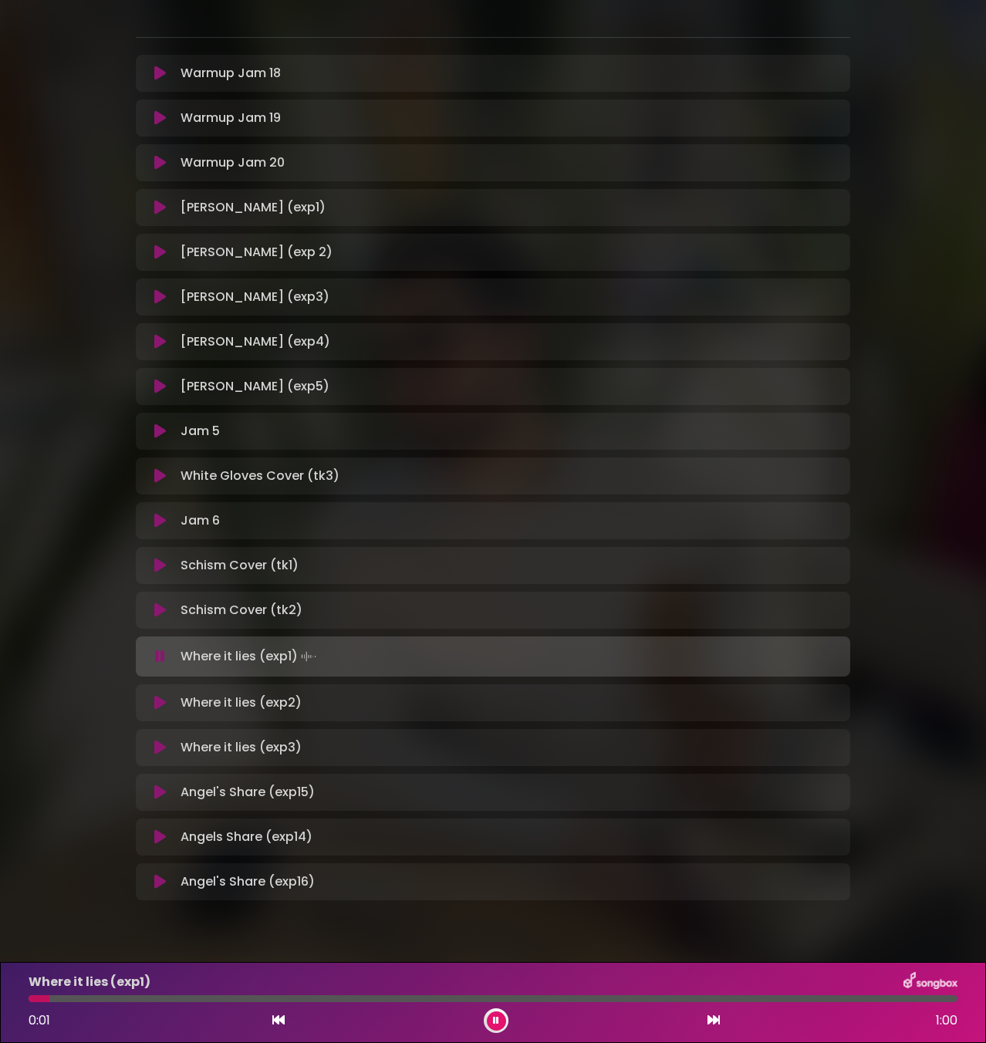
click at [286, 995] on div "Where it lies (exp1) 0:01 1:00" at bounding box center [493, 1002] width 948 height 61
click at [533, 1000] on div at bounding box center [493, 999] width 929 height 7
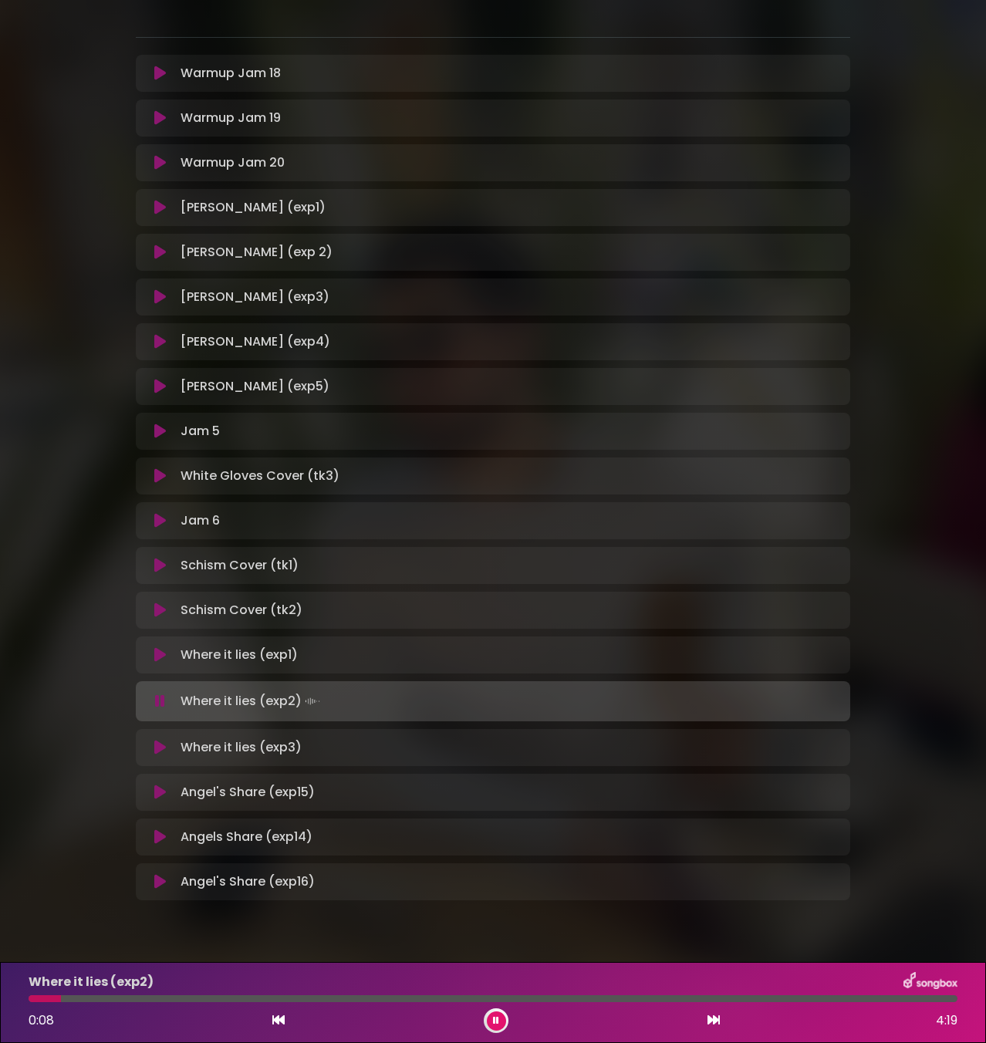
click at [150, 658] on button at bounding box center [159, 655] width 29 height 15
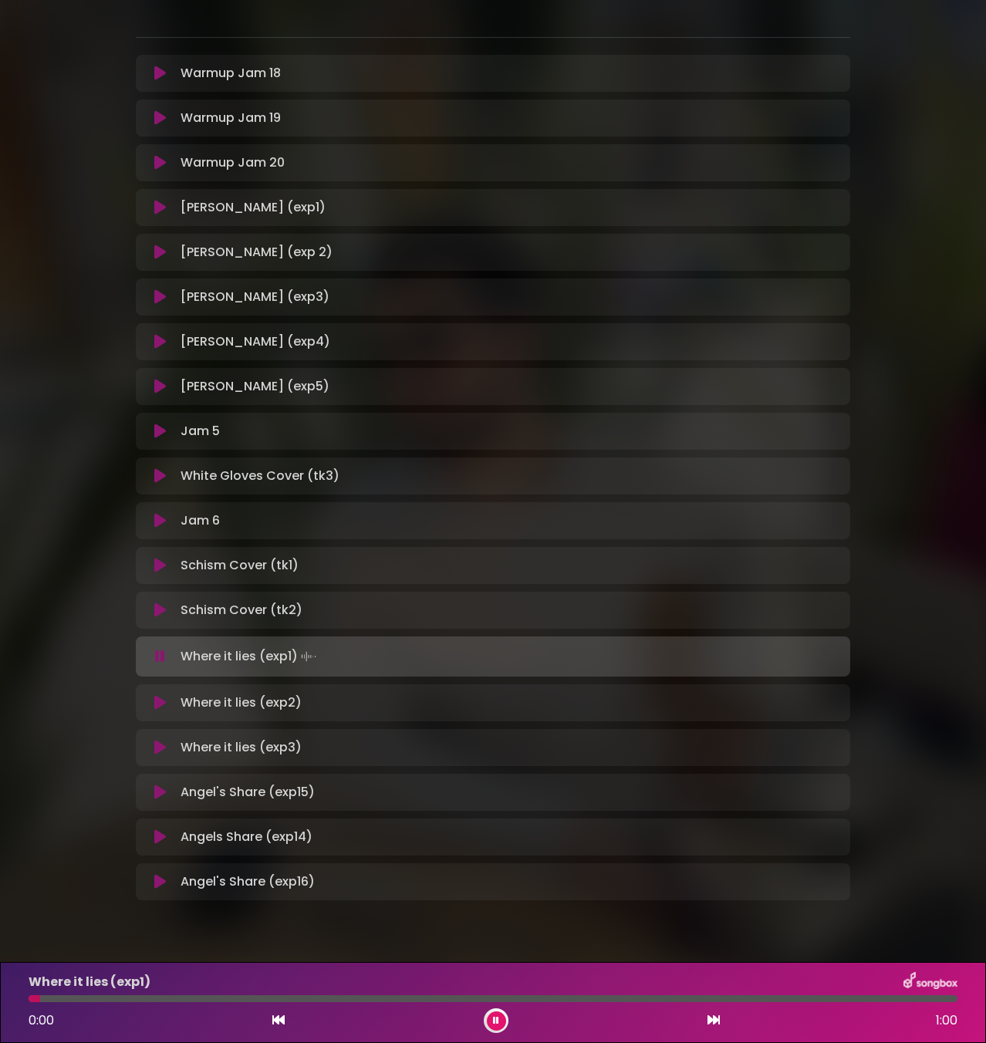
click at [136, 995] on div "Where it lies (exp1) 0:00 1:00" at bounding box center [493, 1002] width 948 height 61
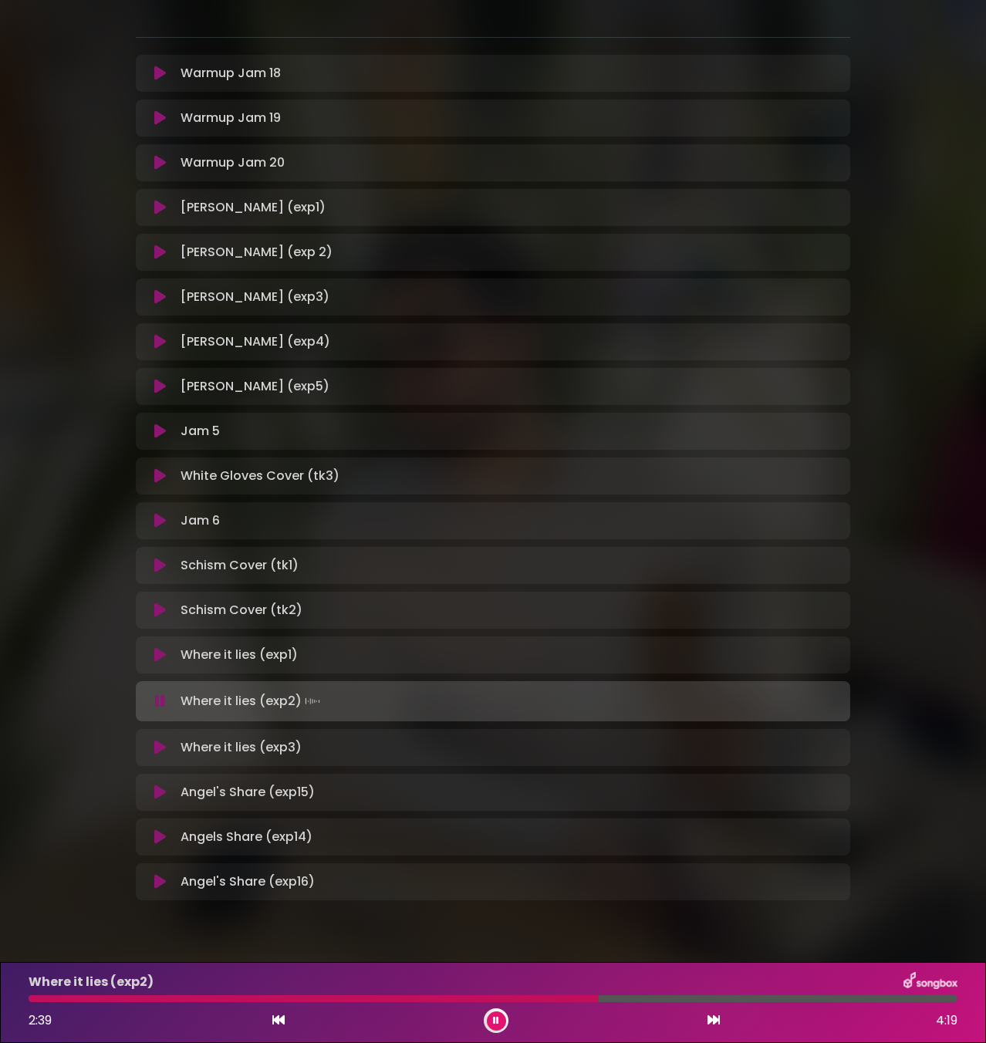
click at [545, 998] on div at bounding box center [314, 999] width 570 height 7
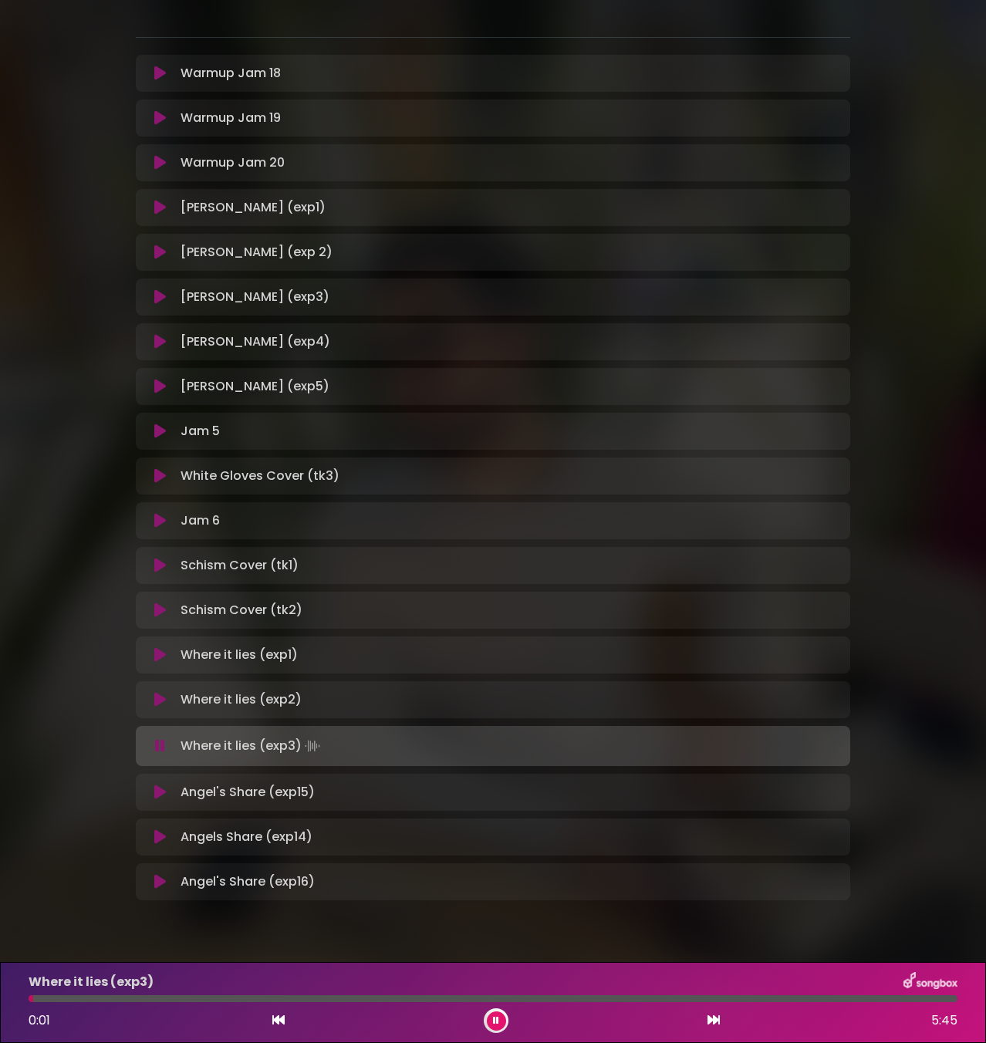
click at [119, 1000] on div at bounding box center [493, 999] width 929 height 7
click at [221, 999] on div at bounding box center [493, 999] width 929 height 7
click at [480, 1001] on div at bounding box center [493, 999] width 929 height 7
click at [578, 997] on div at bounding box center [493, 999] width 929 height 7
click at [658, 1004] on div "Where it lies (exp3) 3:25 5:45" at bounding box center [493, 1002] width 948 height 61
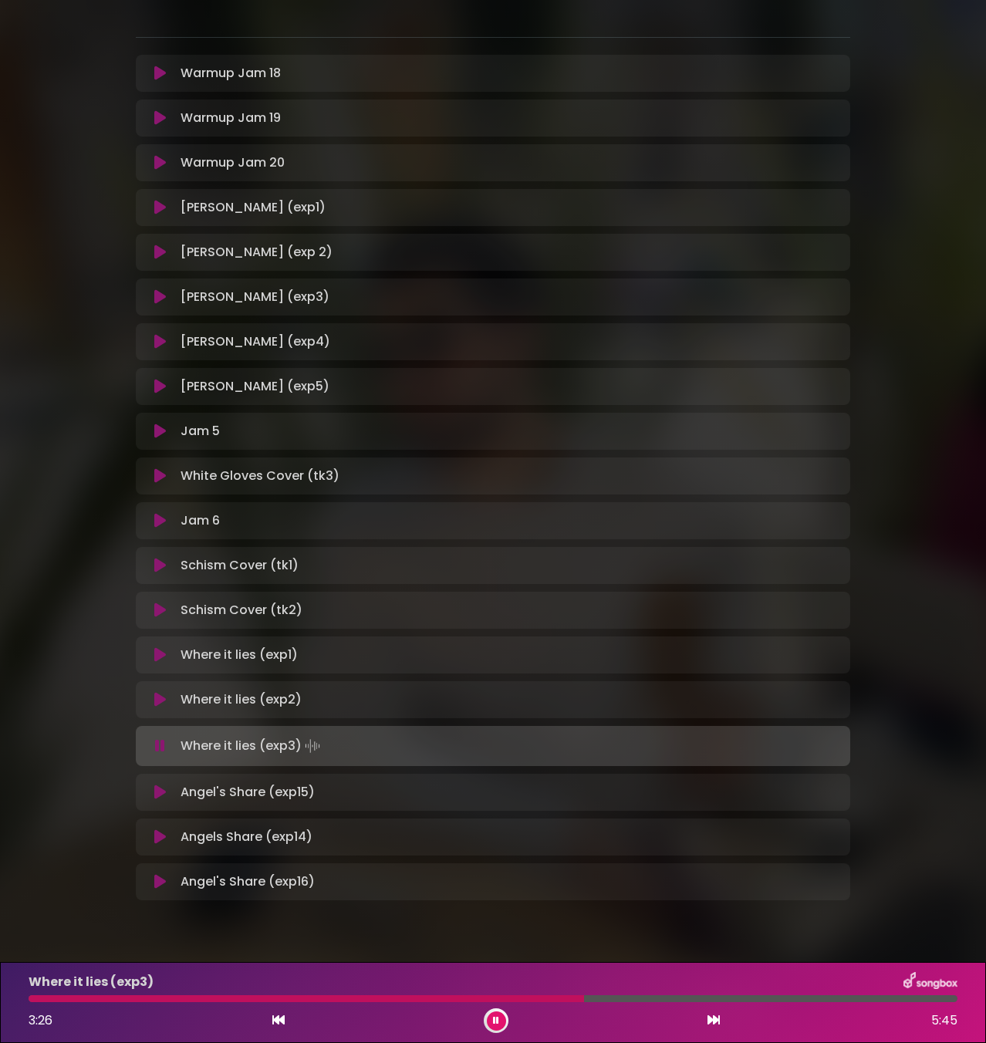
click at [661, 995] on div "Where it lies (exp3) 3:26 5:45" at bounding box center [493, 1002] width 948 height 61
click at [722, 1000] on div at bounding box center [493, 999] width 929 height 7
click at [692, 1002] on div "Where it lies (exp3) 4:20 5:45" at bounding box center [493, 1002] width 948 height 61
click at [676, 998] on div at bounding box center [380, 999] width 702 height 7
click at [932, 1003] on div "Where it lies (exp3) 5:45 5:45" at bounding box center [493, 1002] width 948 height 61
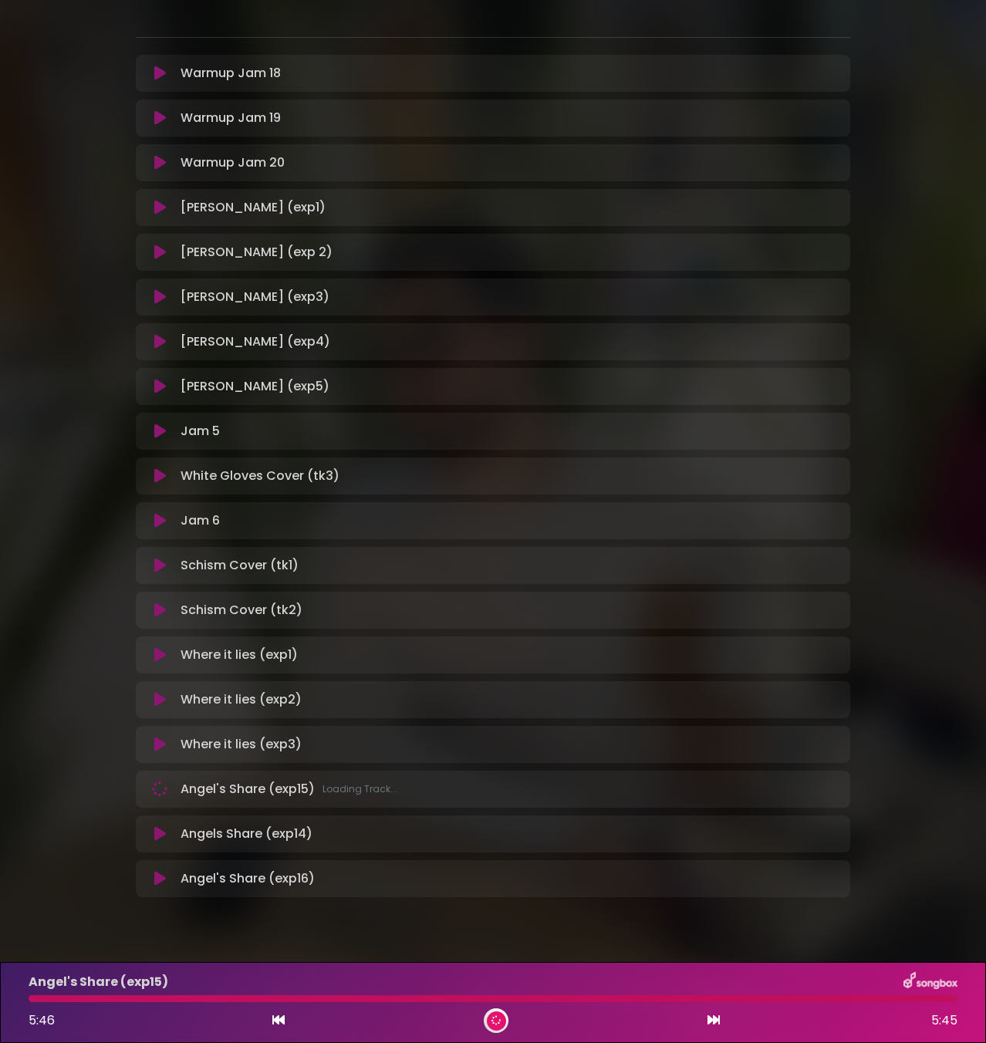
click at [925, 1000] on div at bounding box center [493, 999] width 929 height 7
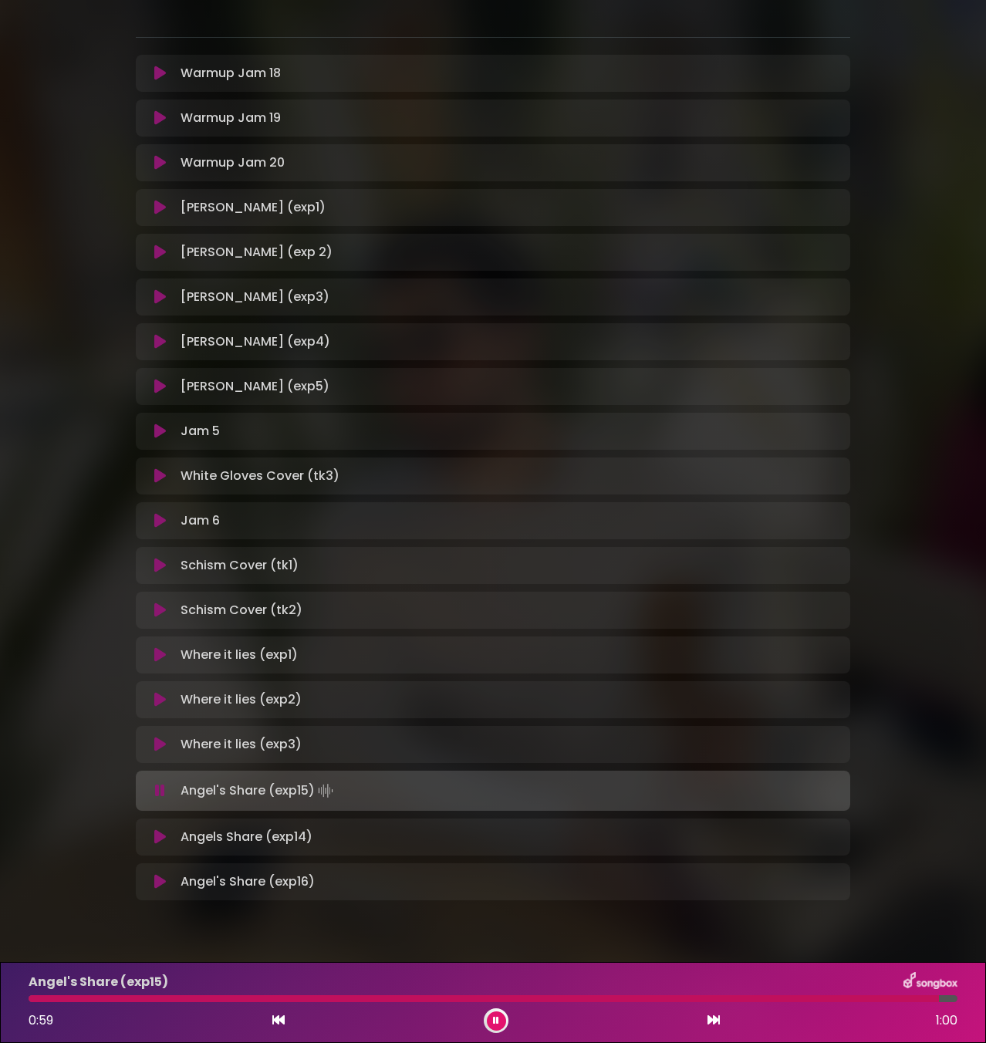
click at [900, 1000] on div at bounding box center [484, 999] width 911 height 7
click at [160, 741] on icon at bounding box center [160, 744] width 12 height 15
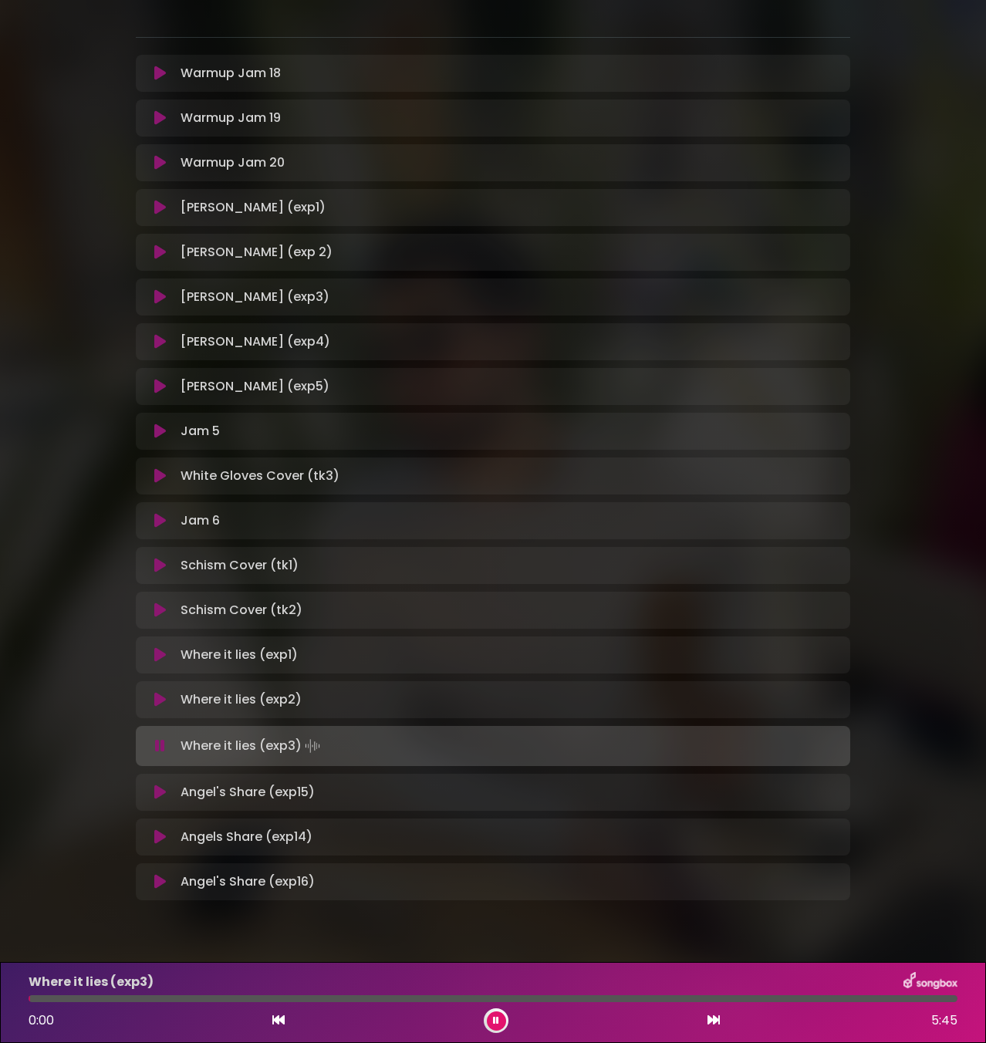
click at [845, 996] on div at bounding box center [493, 999] width 929 height 7
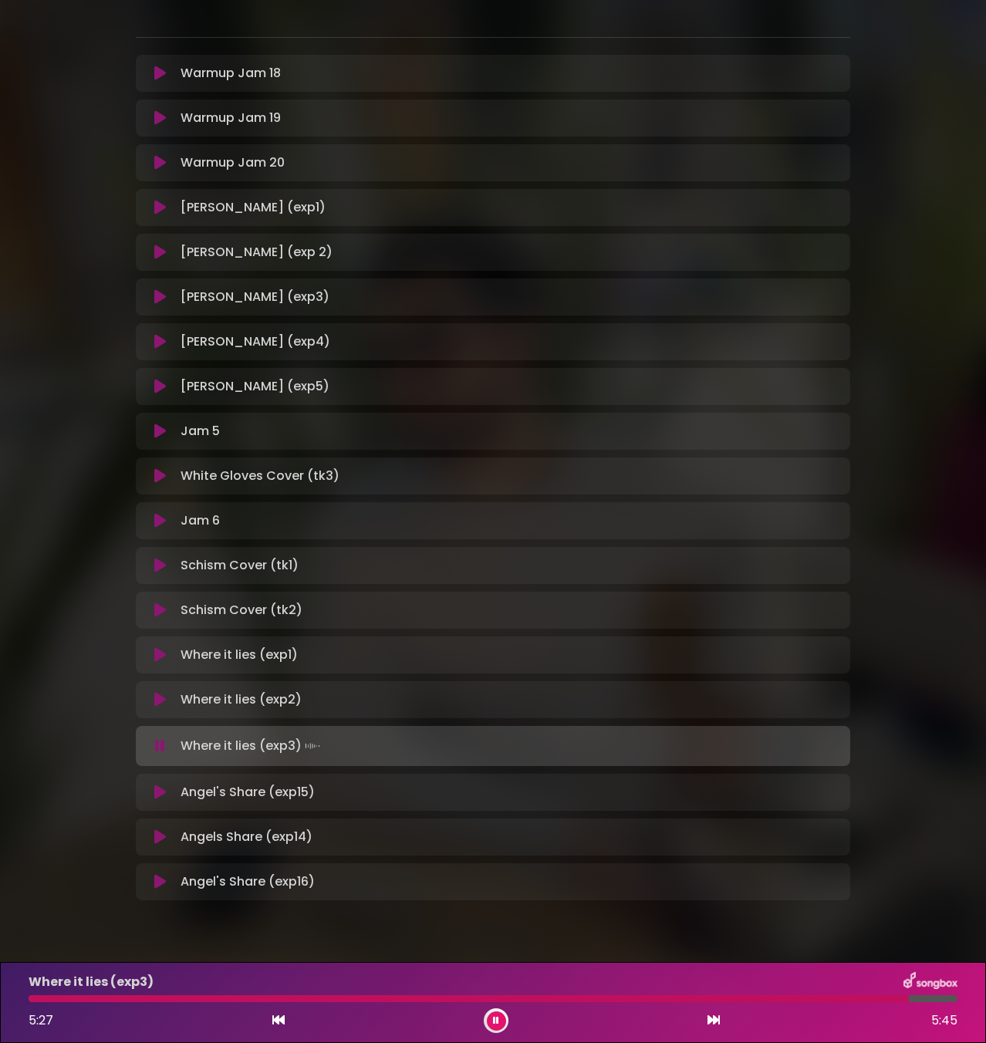
click at [755, 1000] on div at bounding box center [469, 999] width 881 height 7
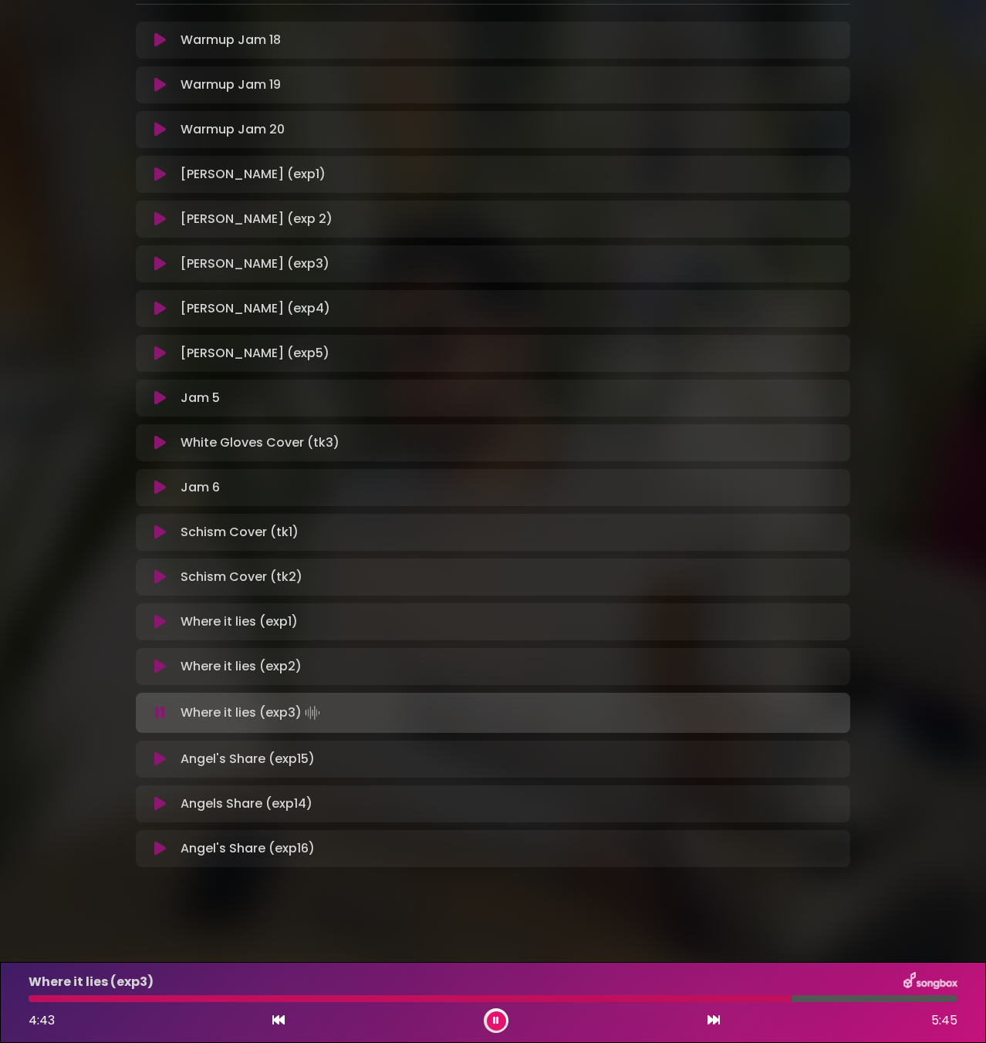
scroll to position [268, 0]
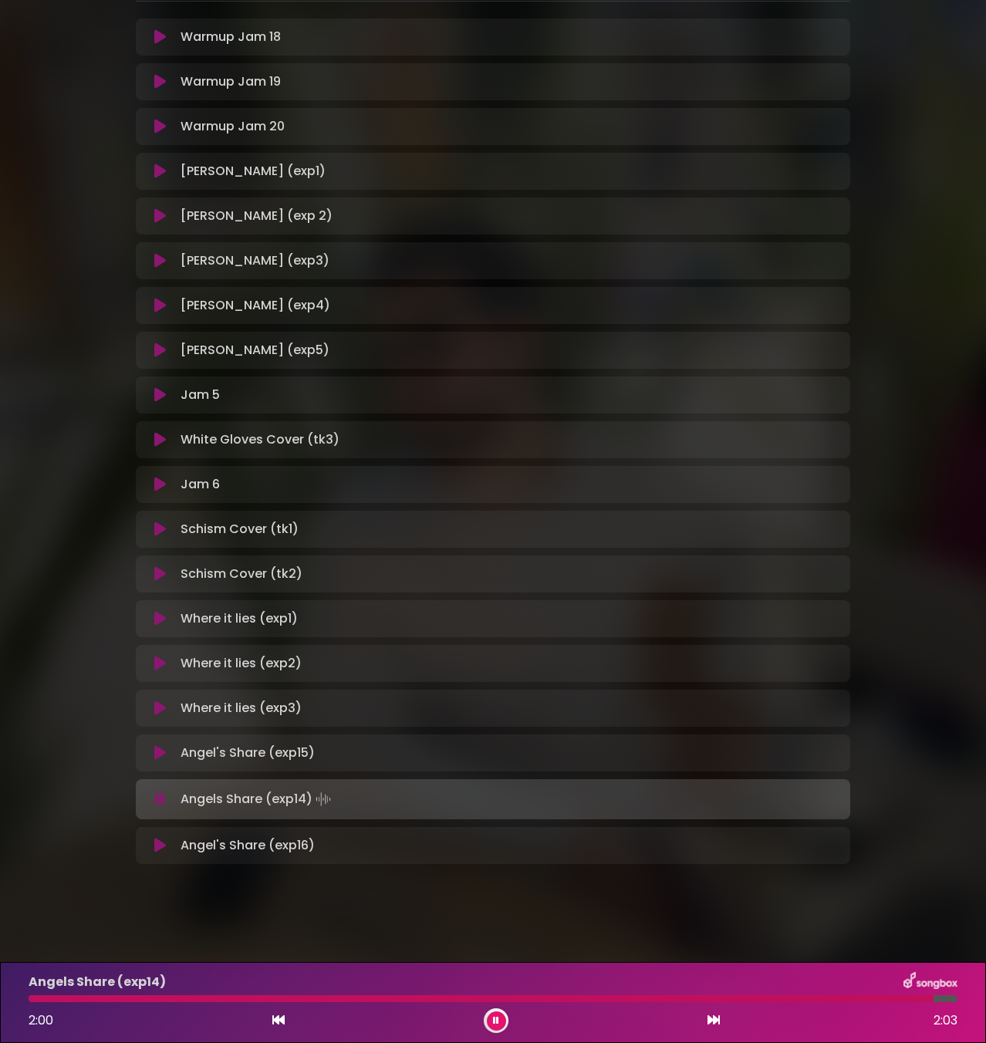
click at [160, 708] on icon at bounding box center [160, 708] width 12 height 15
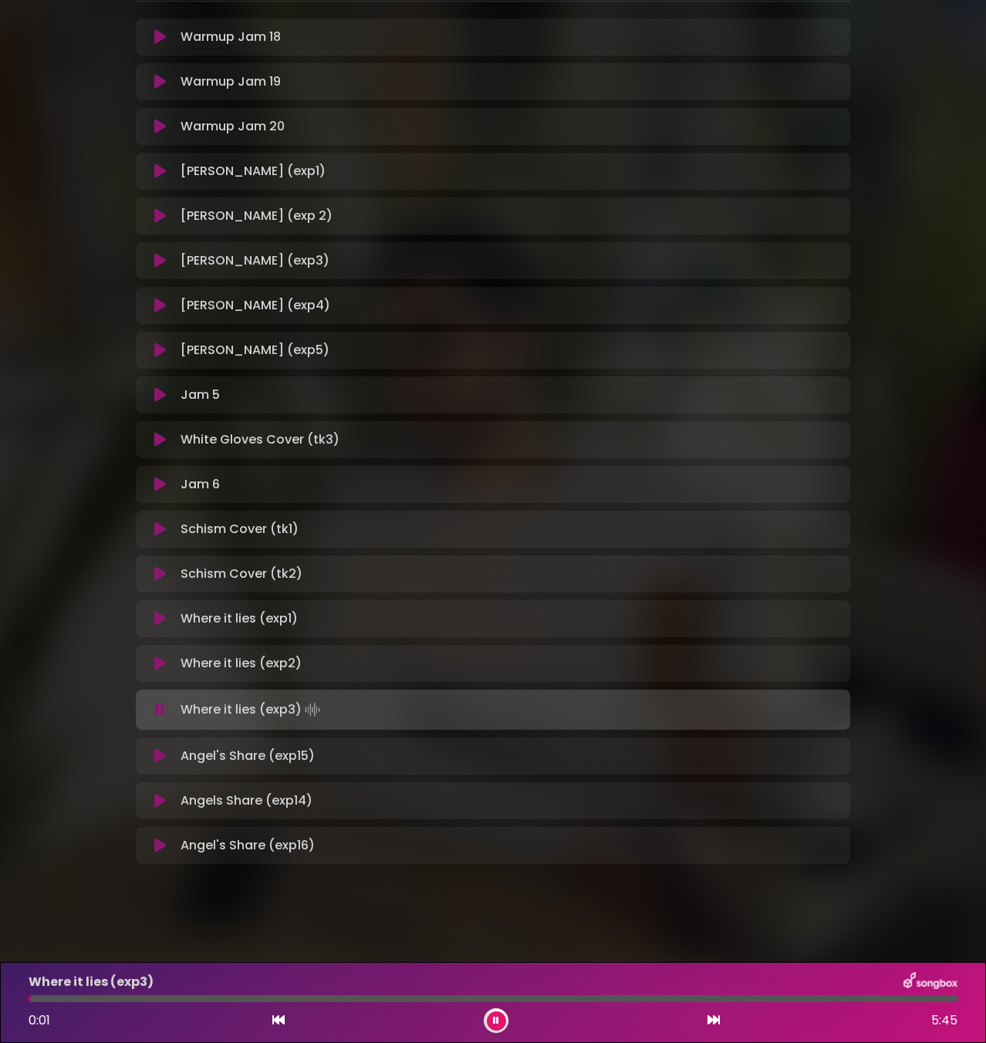
click at [156, 996] on div at bounding box center [493, 999] width 929 height 7
drag, startPoint x: 485, startPoint y: 996, endPoint x: 495, endPoint y: 999, distance: 11.2
click at [486, 996] on div at bounding box center [493, 999] width 929 height 7
click at [543, 999] on div at bounding box center [493, 999] width 929 height 7
click at [595, 996] on div at bounding box center [493, 999] width 929 height 7
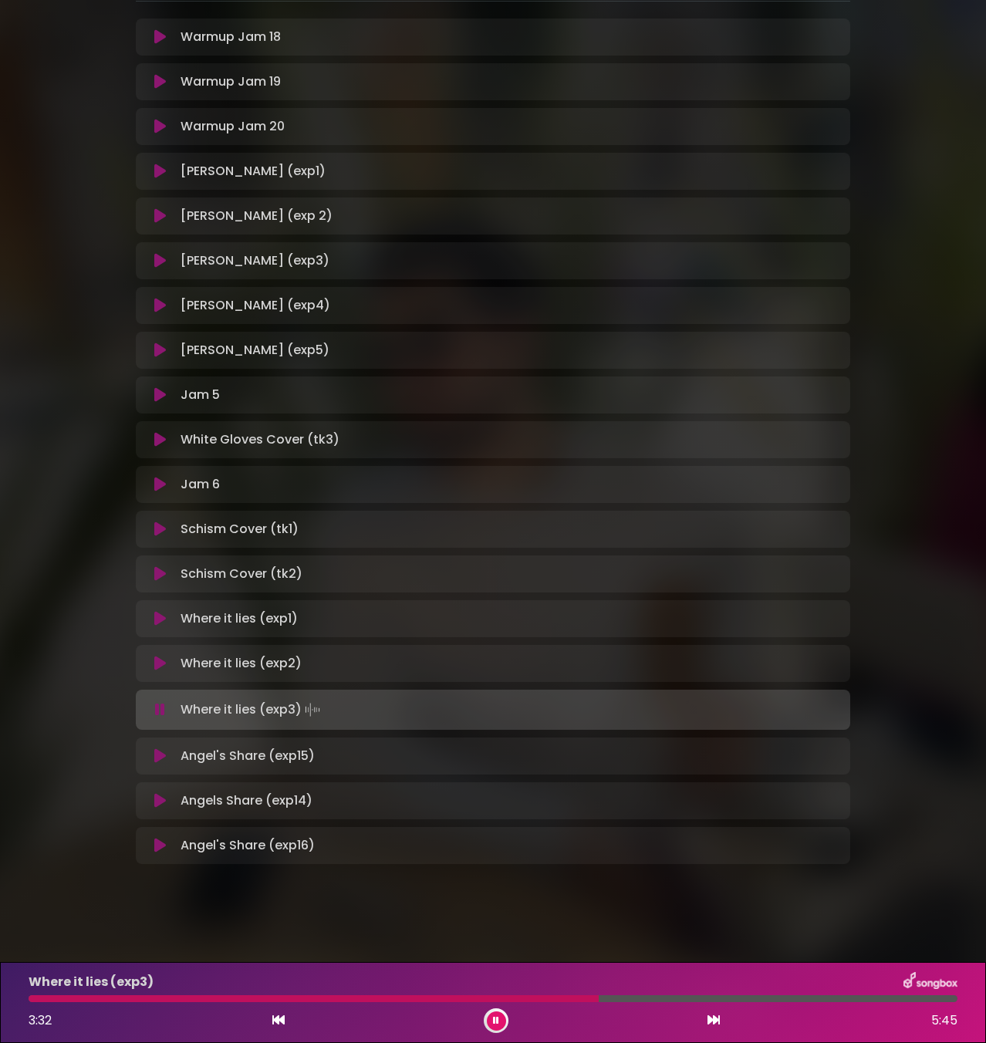
click at [658, 1001] on div at bounding box center [493, 999] width 929 height 7
click at [752, 1001] on div at bounding box center [493, 999] width 929 height 7
click at [822, 1000] on div at bounding box center [493, 999] width 929 height 7
click at [887, 995] on div "Where it lies (exp3) 4:57 5:45" at bounding box center [493, 1002] width 948 height 61
click at [888, 999] on div at bounding box center [493, 999] width 929 height 7
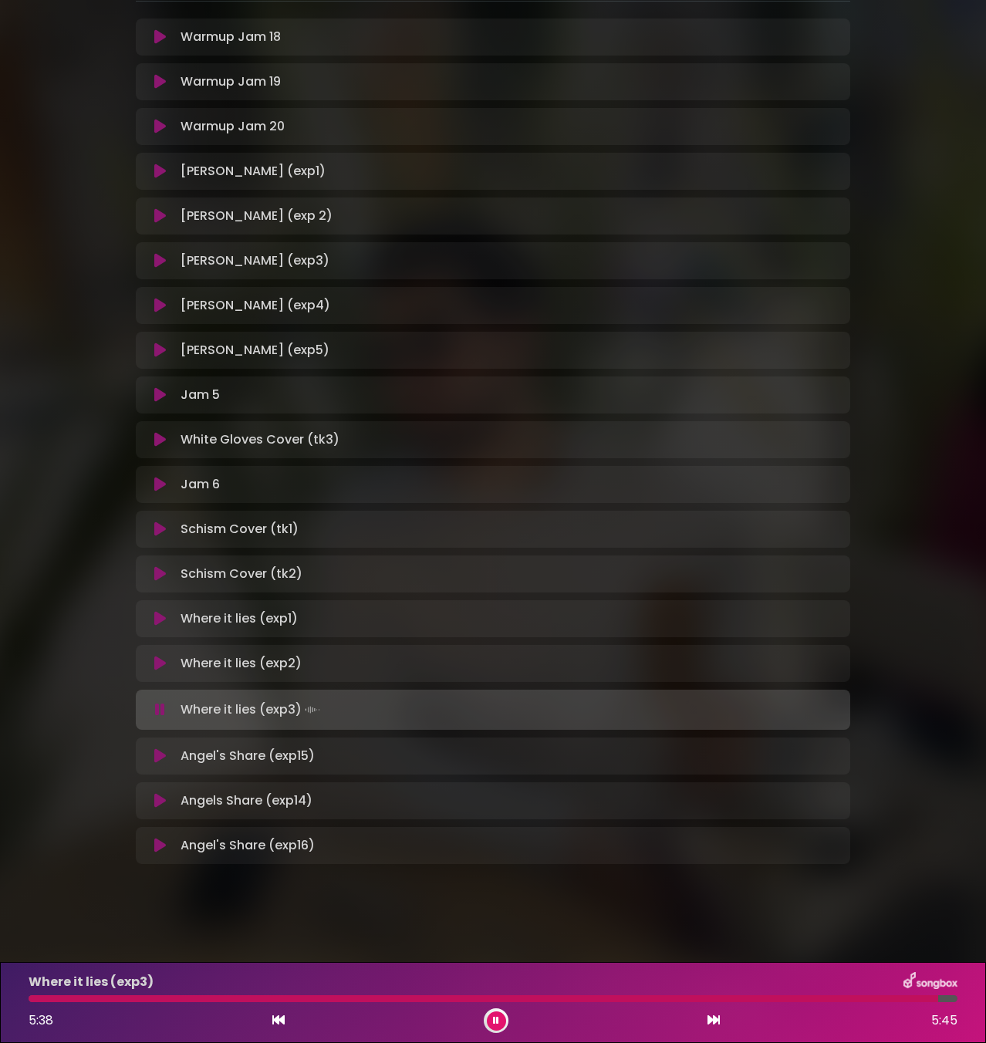
click at [938, 1001] on div at bounding box center [493, 999] width 929 height 7
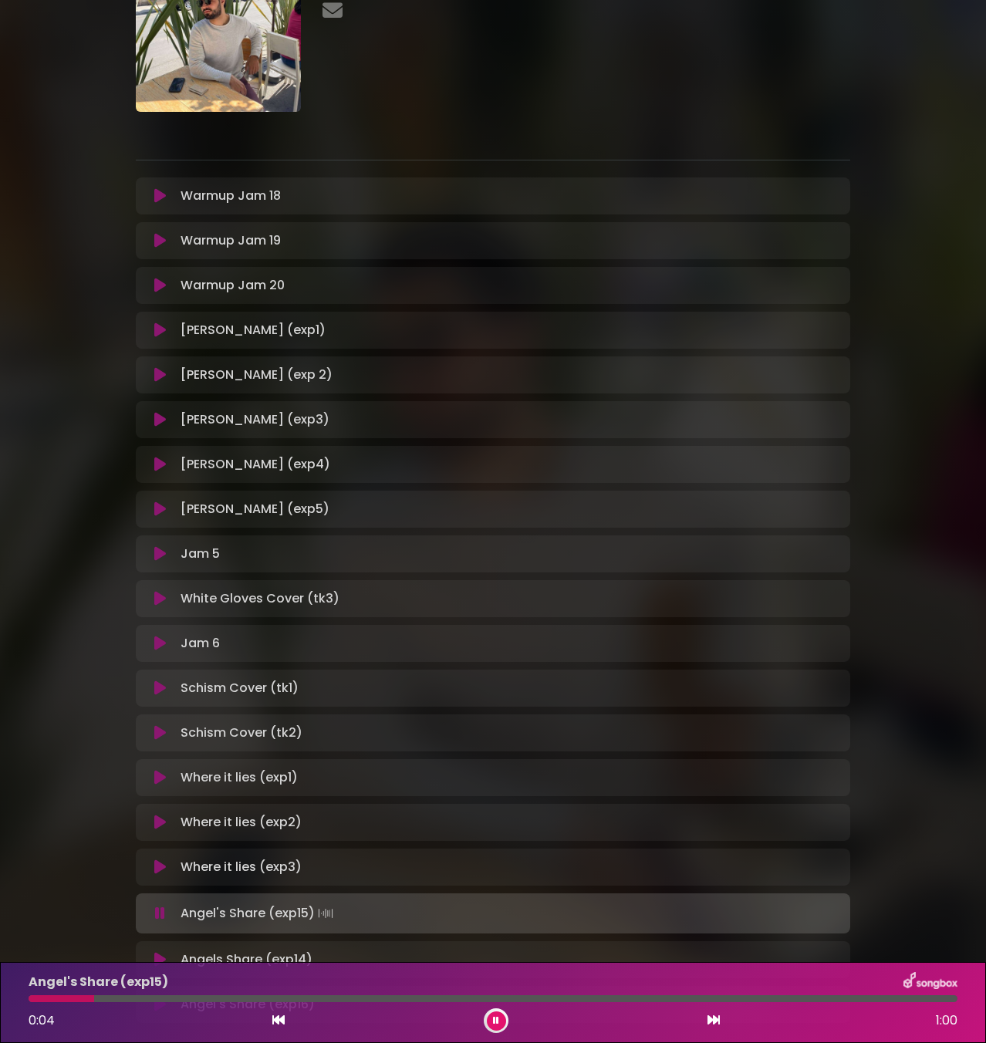
scroll to position [0, 0]
